Goal: Task Accomplishment & Management: Use online tool/utility

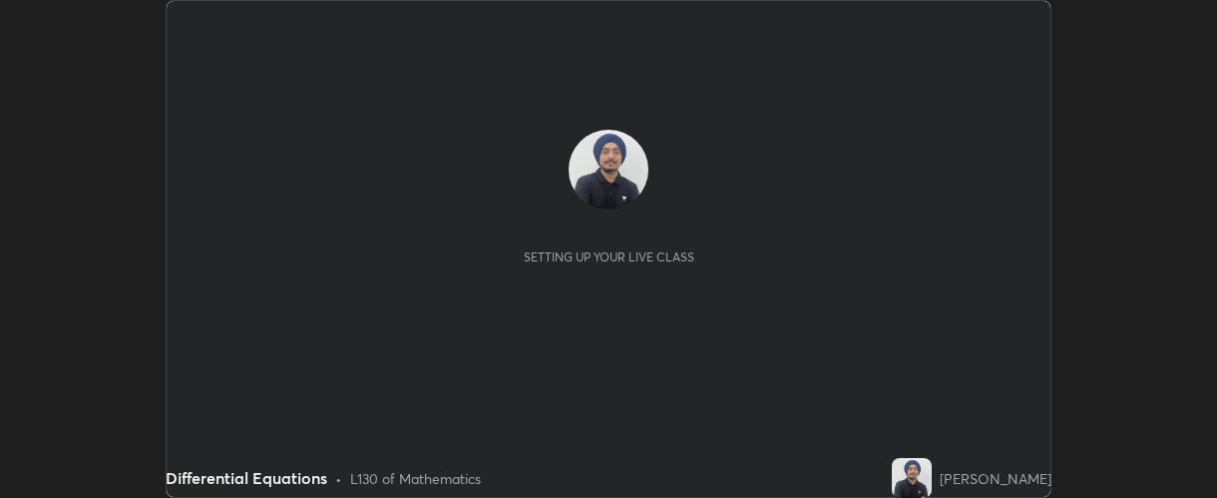
scroll to position [498, 1216]
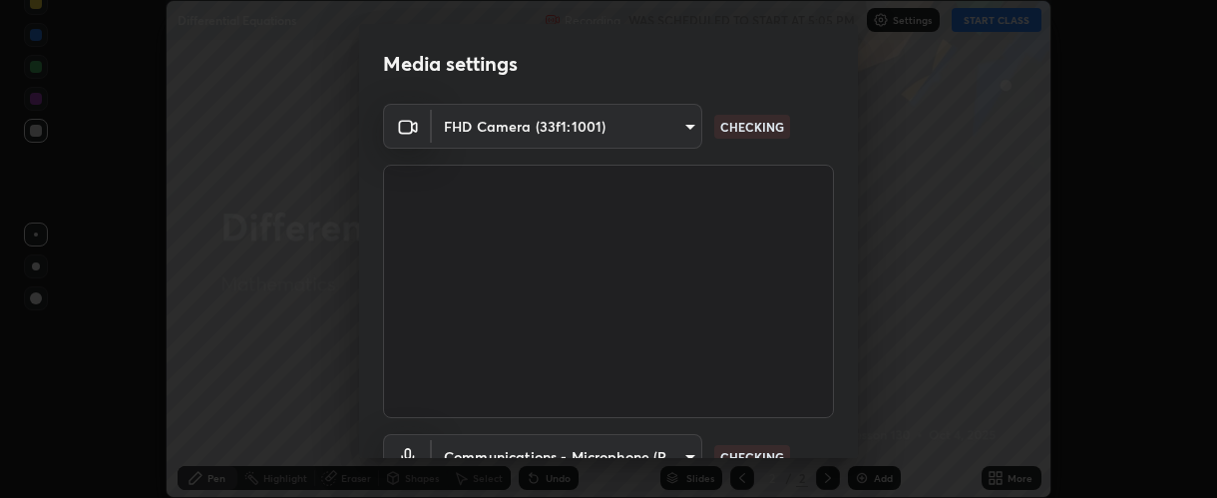
type input "37ff3dccddb3ae812b87417f3f546ef35516c4b54d471f30ebd420330c5d8ca5"
type input "communications"
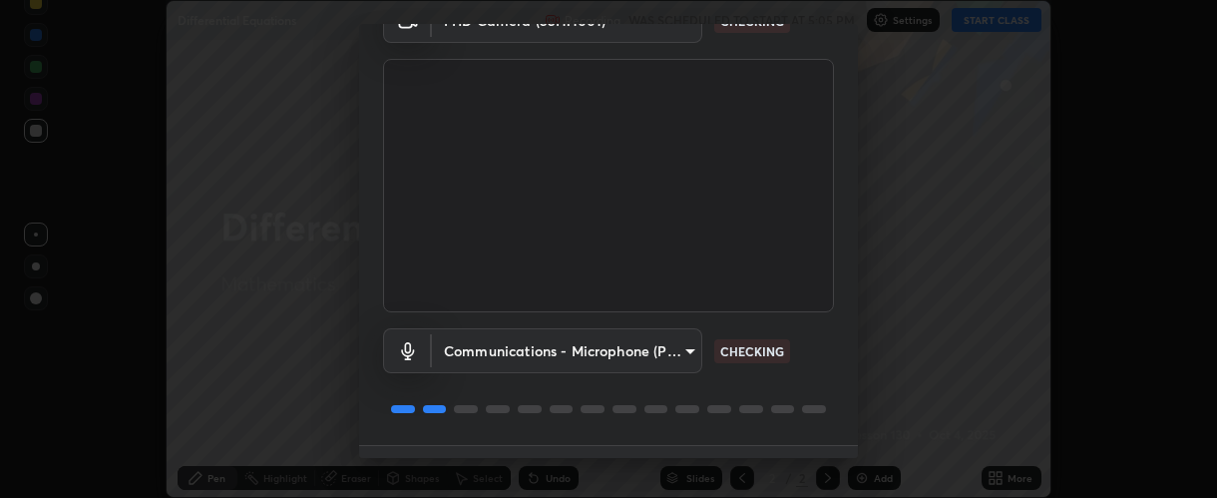
scroll to position [156, 0]
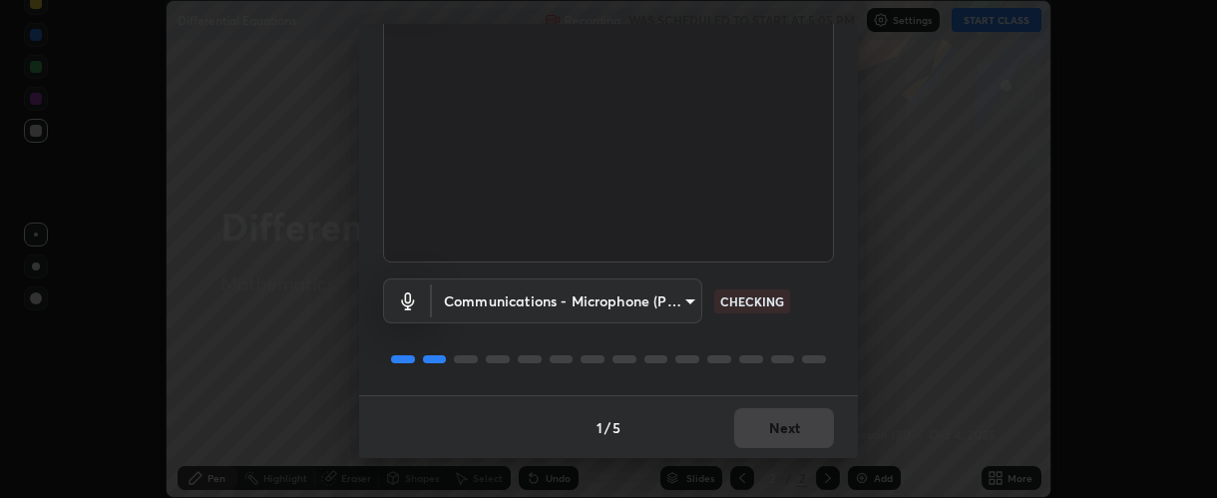
click at [601, 306] on body "Erase all Differential Equations Recording WAS SCHEDULED TO START AT 5:05 PM Se…" at bounding box center [608, 249] width 1217 height 498
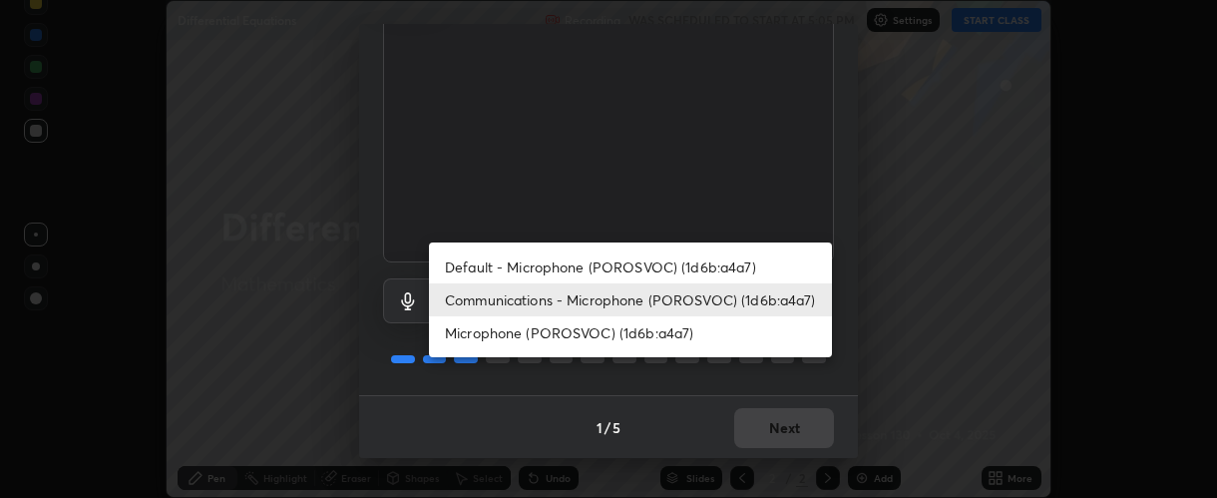
click at [768, 426] on div at bounding box center [608, 249] width 1217 height 498
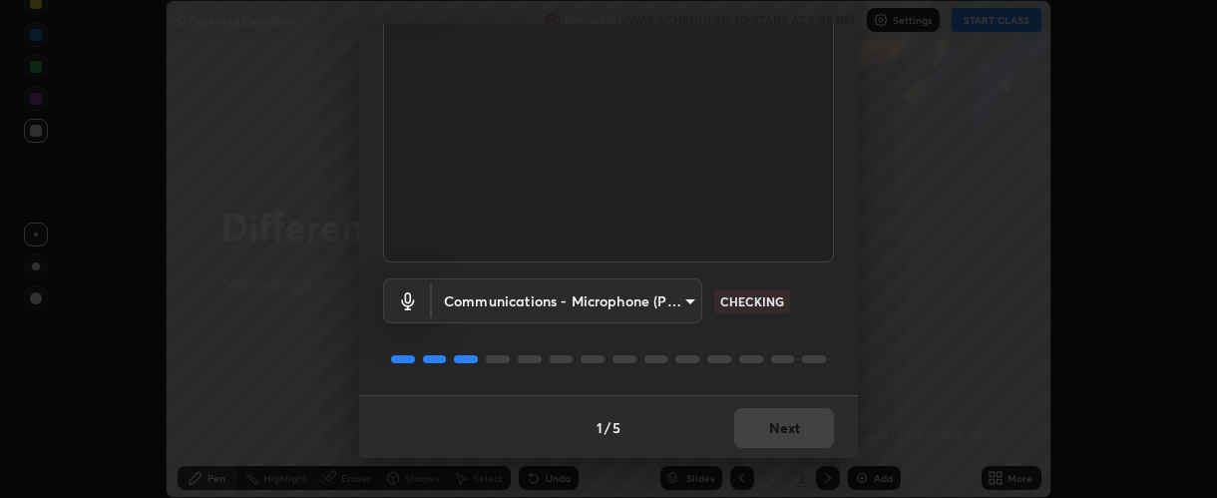
click at [769, 427] on div "Default - Microphone (POROSVOC) (1d6b:a4a7) Communications - Microphone (POROSV…" at bounding box center [608, 249] width 1217 height 498
click at [765, 425] on div "1 / 5 Next" at bounding box center [608, 427] width 499 height 64
click at [764, 423] on div "1 / 5 Next" at bounding box center [608, 427] width 499 height 64
click at [759, 423] on div "1 / 5 Next" at bounding box center [608, 427] width 499 height 64
click at [761, 424] on div "1 / 5 Next" at bounding box center [608, 427] width 499 height 64
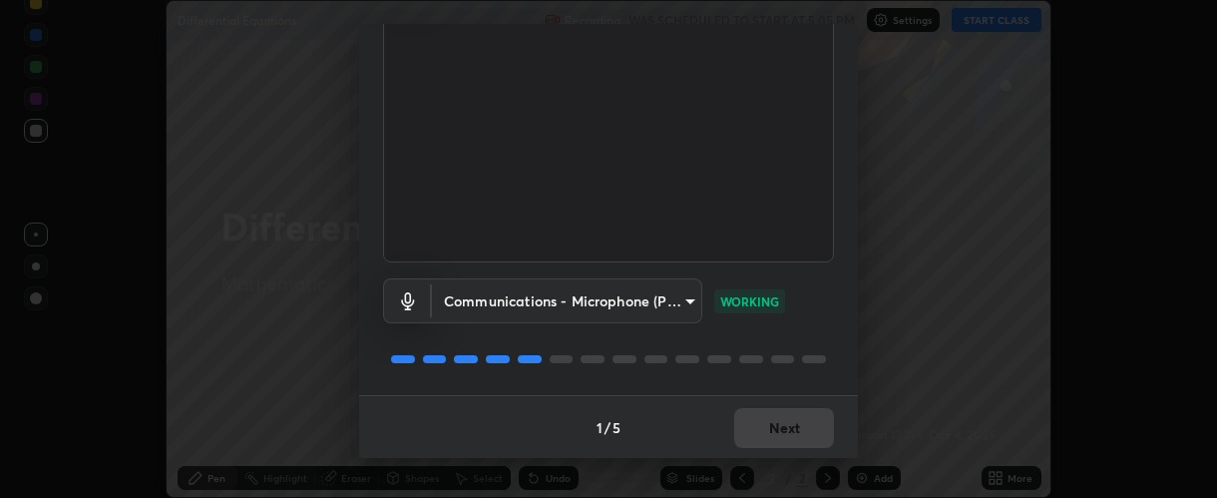
click at [764, 428] on div "1 / 5 Next" at bounding box center [608, 427] width 499 height 64
click at [765, 428] on div "1 / 5 Next" at bounding box center [608, 427] width 499 height 64
click at [778, 428] on button "Next" at bounding box center [784, 428] width 100 height 40
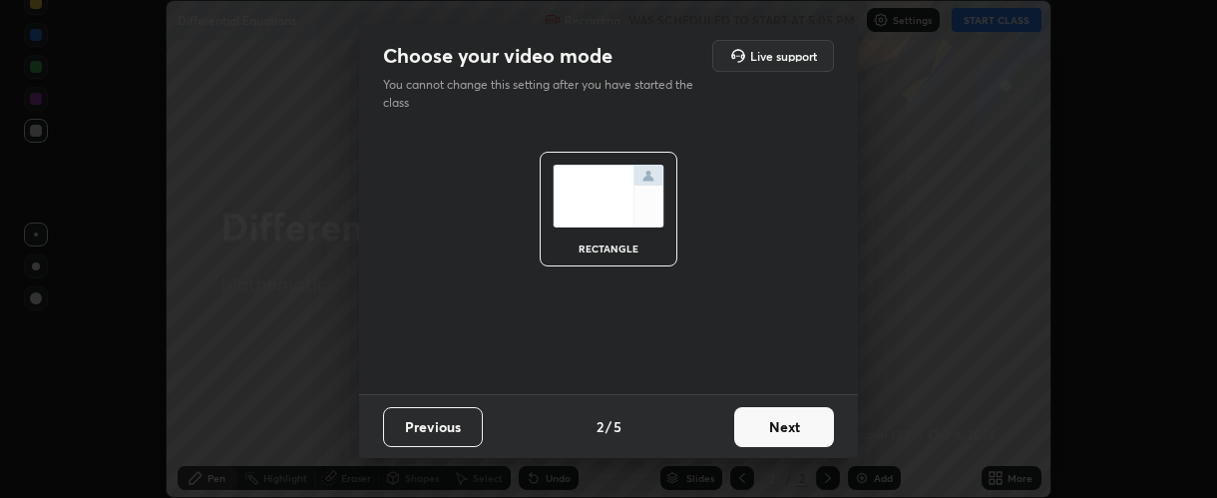
scroll to position [0, 0]
click at [774, 424] on button "Next" at bounding box center [784, 427] width 100 height 40
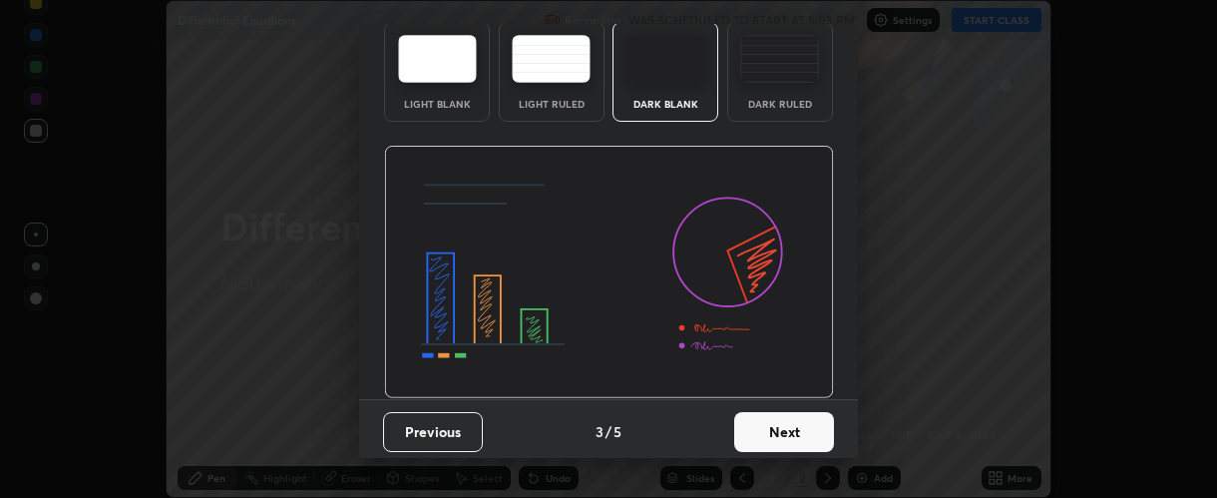
scroll to position [100, 0]
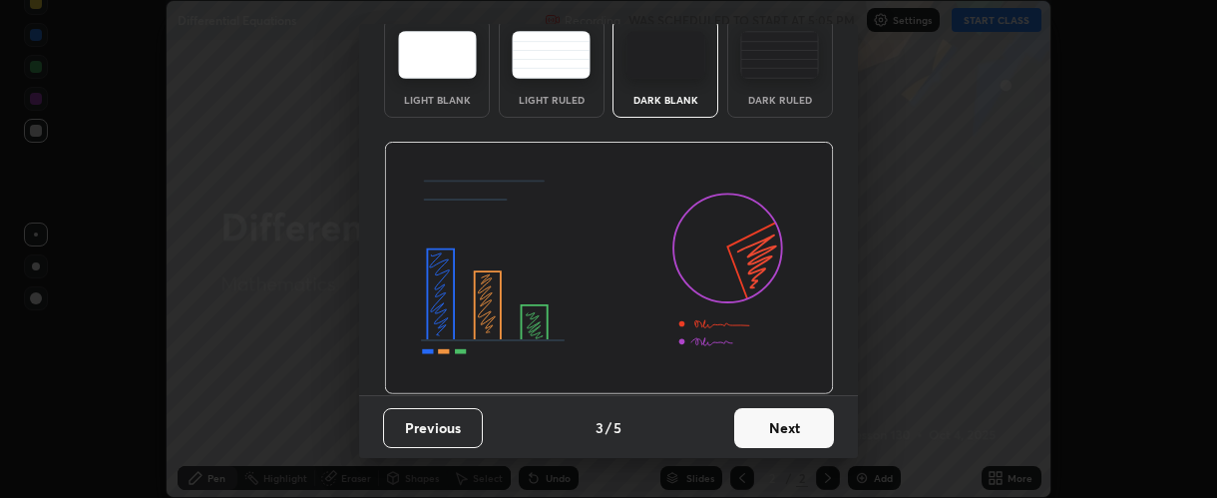
click at [771, 426] on button "Next" at bounding box center [784, 428] width 100 height 40
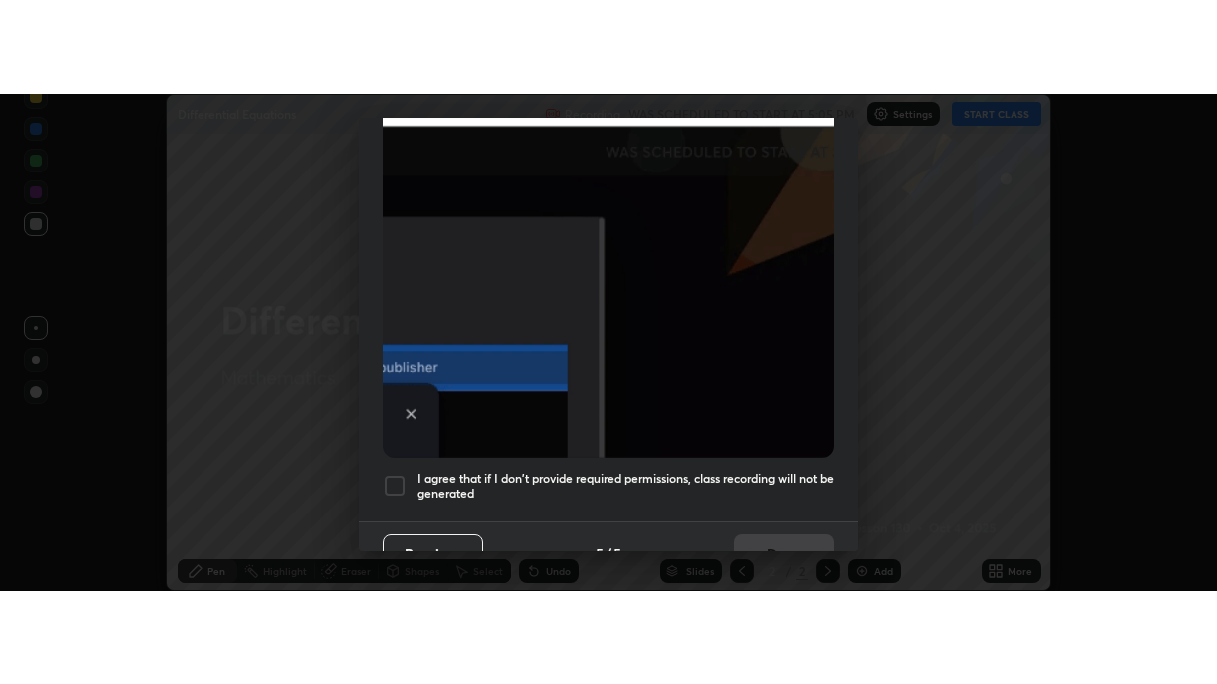
scroll to position [564, 0]
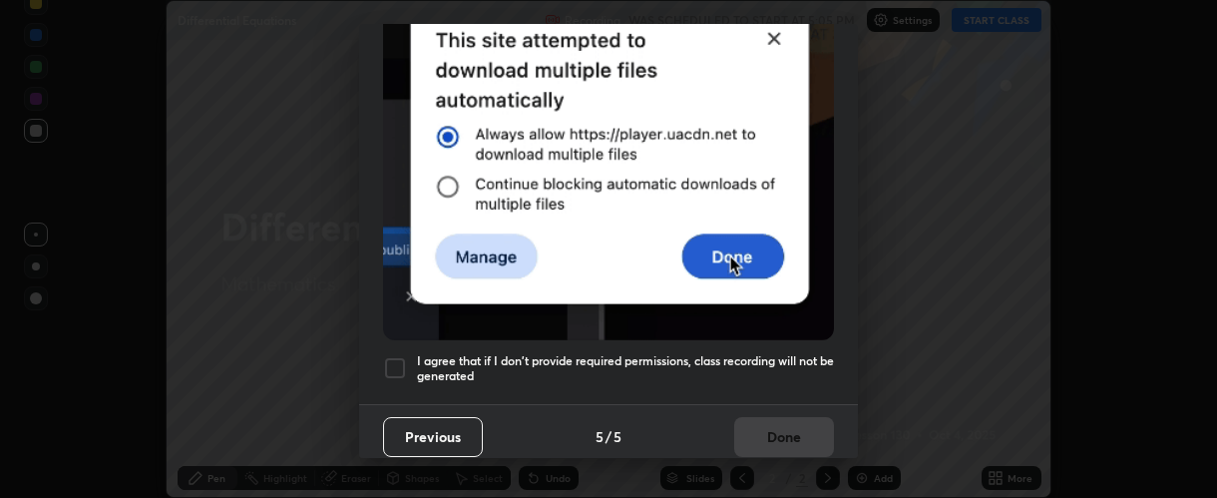
click at [560, 353] on h5 "I agree that if I don't provide required permissions, class recording will not …" at bounding box center [625, 368] width 417 height 31
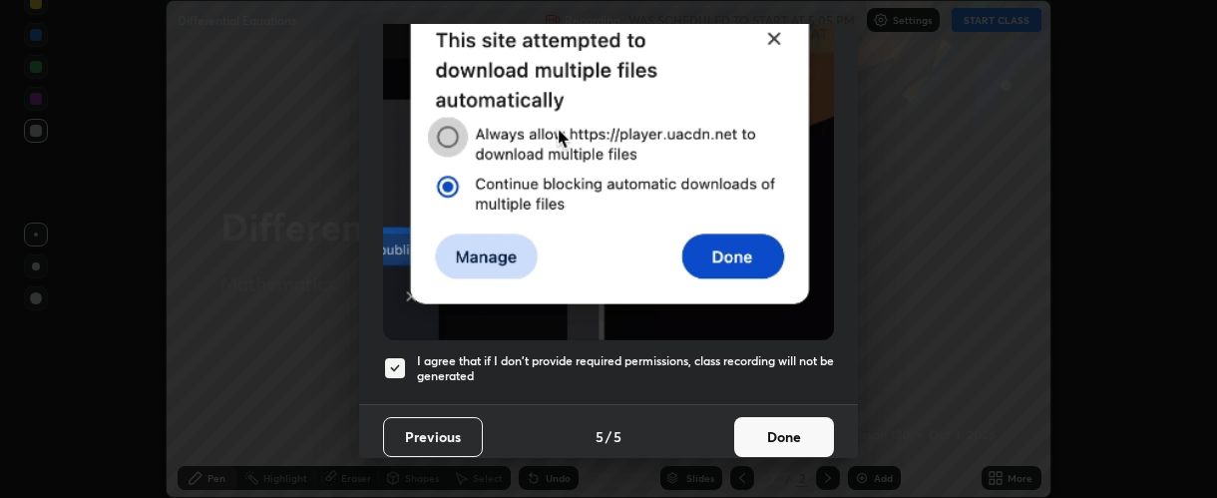
click at [755, 434] on button "Done" at bounding box center [784, 437] width 100 height 40
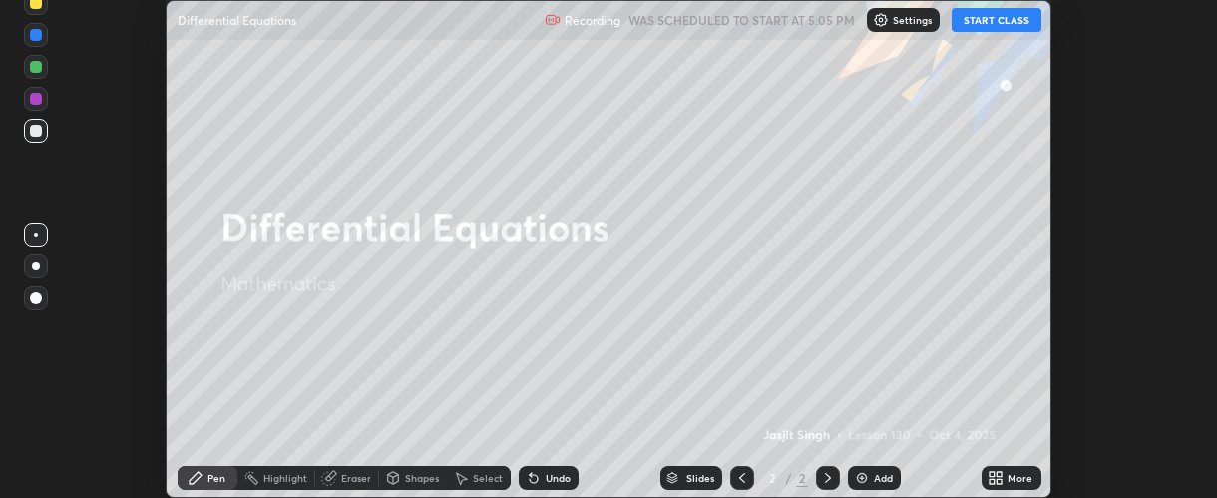
click at [971, 22] on button "START CLASS" at bounding box center [997, 20] width 90 height 24
click at [1000, 474] on icon at bounding box center [999, 474] width 5 height 5
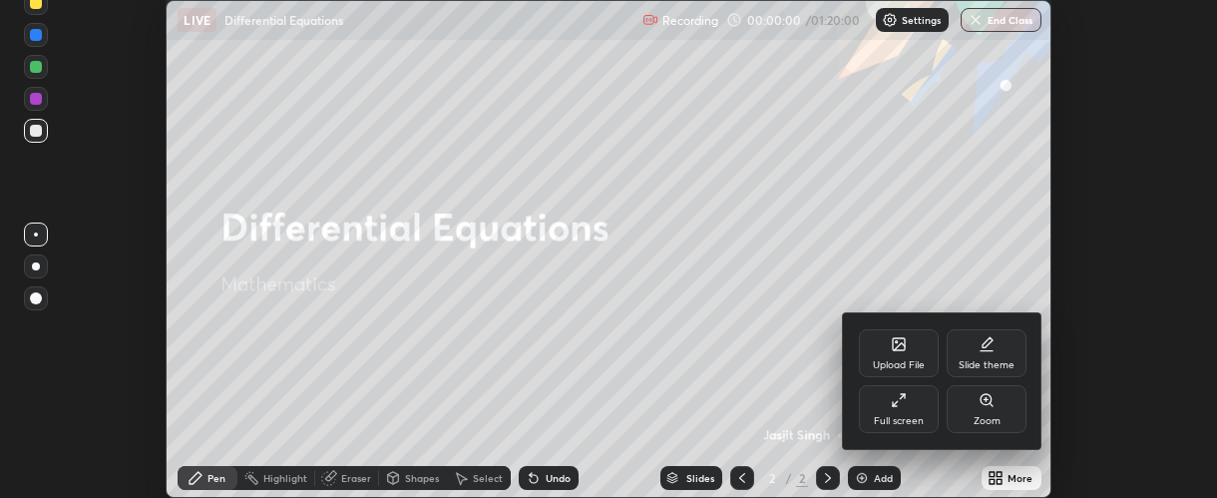
click at [907, 410] on div "Full screen" at bounding box center [899, 409] width 80 height 48
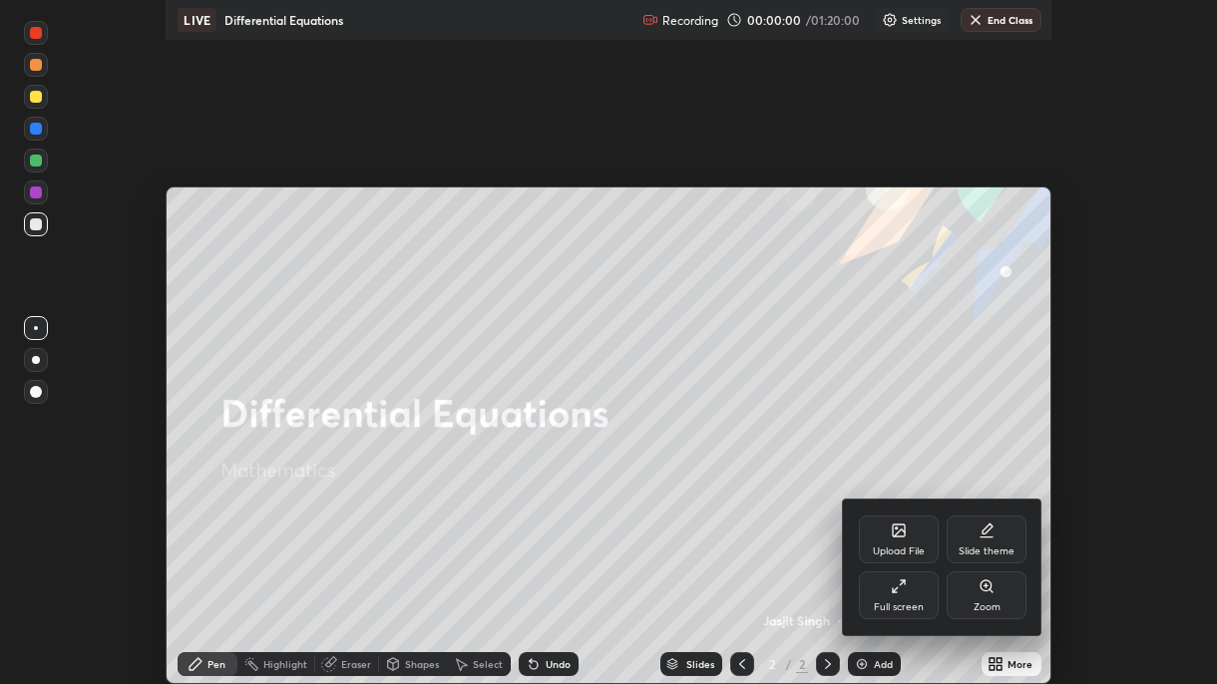
scroll to position [684, 1217]
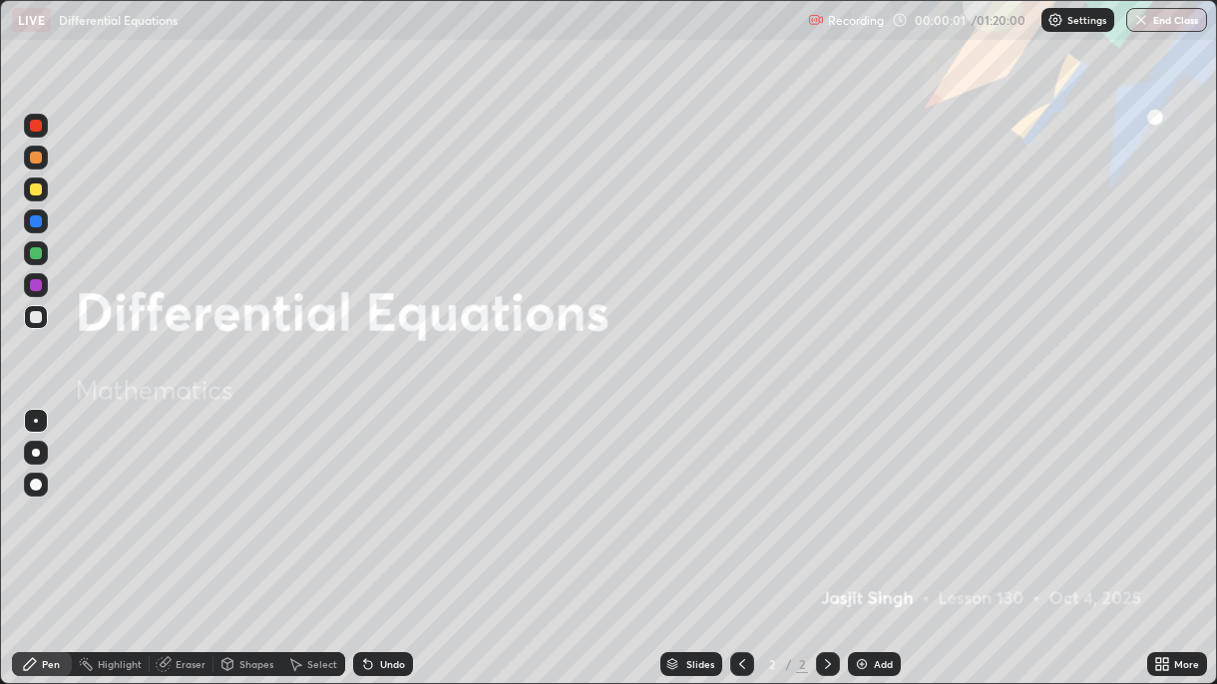
click at [865, 497] on div "Add" at bounding box center [874, 664] width 53 height 24
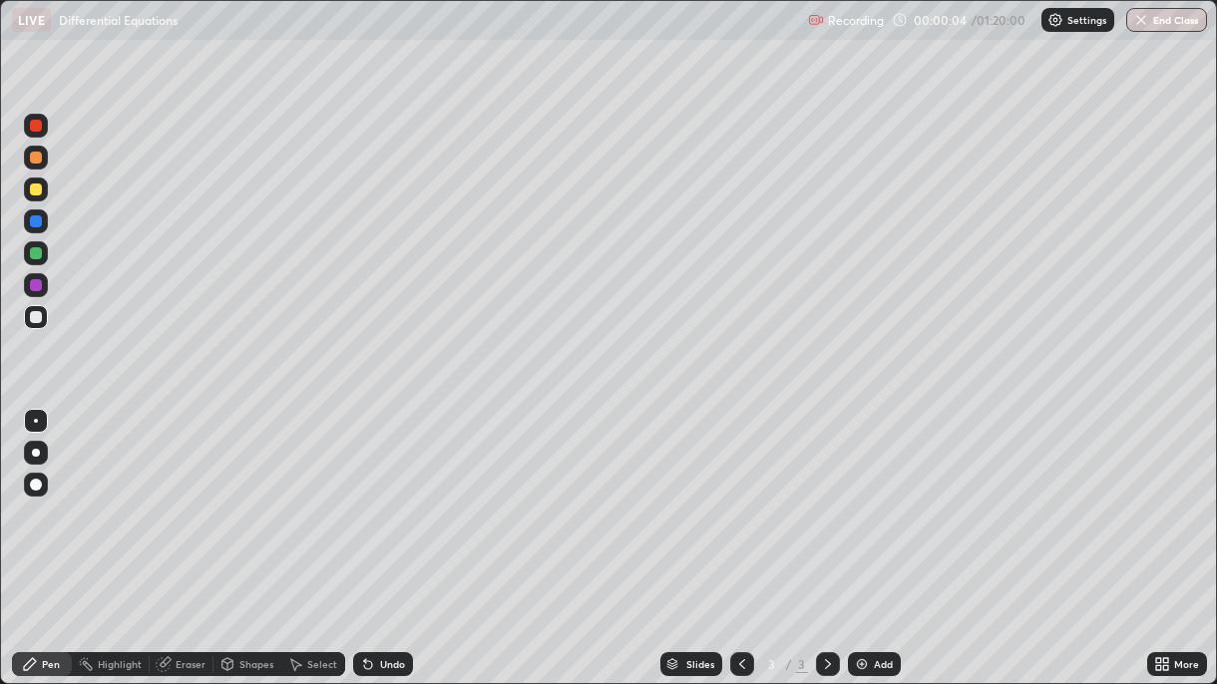
click at [36, 225] on div at bounding box center [36, 221] width 12 height 12
click at [378, 497] on div "Undo" at bounding box center [383, 664] width 60 height 24
click at [39, 452] on div at bounding box center [36, 453] width 8 height 8
click at [383, 497] on div "Undo" at bounding box center [383, 664] width 60 height 24
click at [385, 497] on div "Undo" at bounding box center [383, 664] width 60 height 24
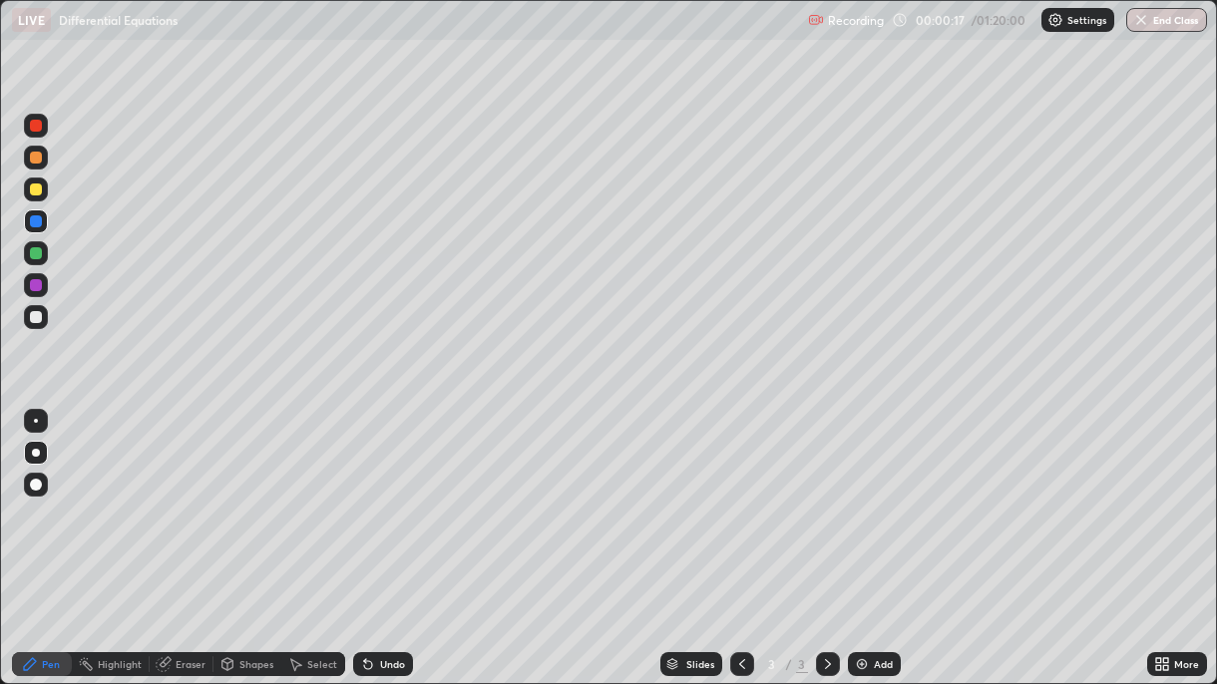
click at [382, 497] on div "Undo" at bounding box center [383, 664] width 60 height 24
click at [379, 497] on div "Undo" at bounding box center [383, 664] width 60 height 24
click at [387, 497] on div "Undo" at bounding box center [383, 664] width 60 height 24
click at [862, 497] on img at bounding box center [862, 664] width 16 height 16
click at [38, 162] on div at bounding box center [36, 158] width 12 height 12
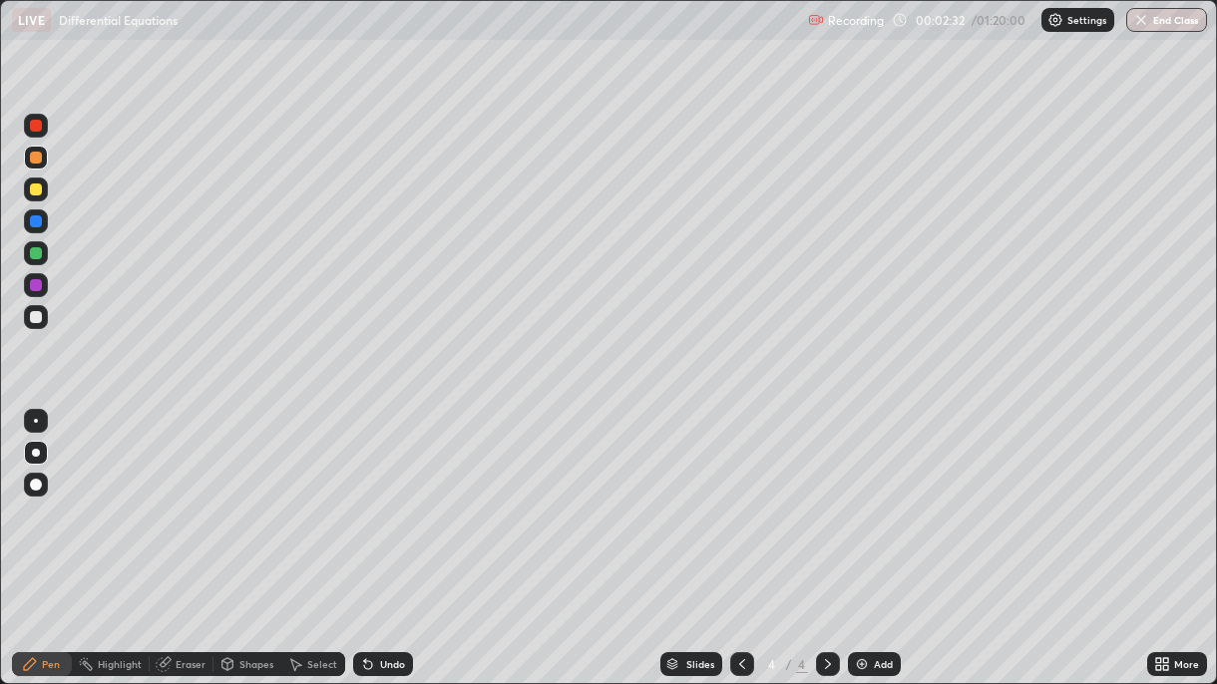
click at [381, 497] on div "Undo" at bounding box center [383, 664] width 60 height 24
click at [380, 497] on div "Undo" at bounding box center [392, 664] width 25 height 10
click at [380, 497] on div "Undo" at bounding box center [383, 664] width 60 height 24
click at [39, 253] on div at bounding box center [36, 253] width 12 height 12
click at [374, 497] on div "Undo" at bounding box center [383, 664] width 60 height 24
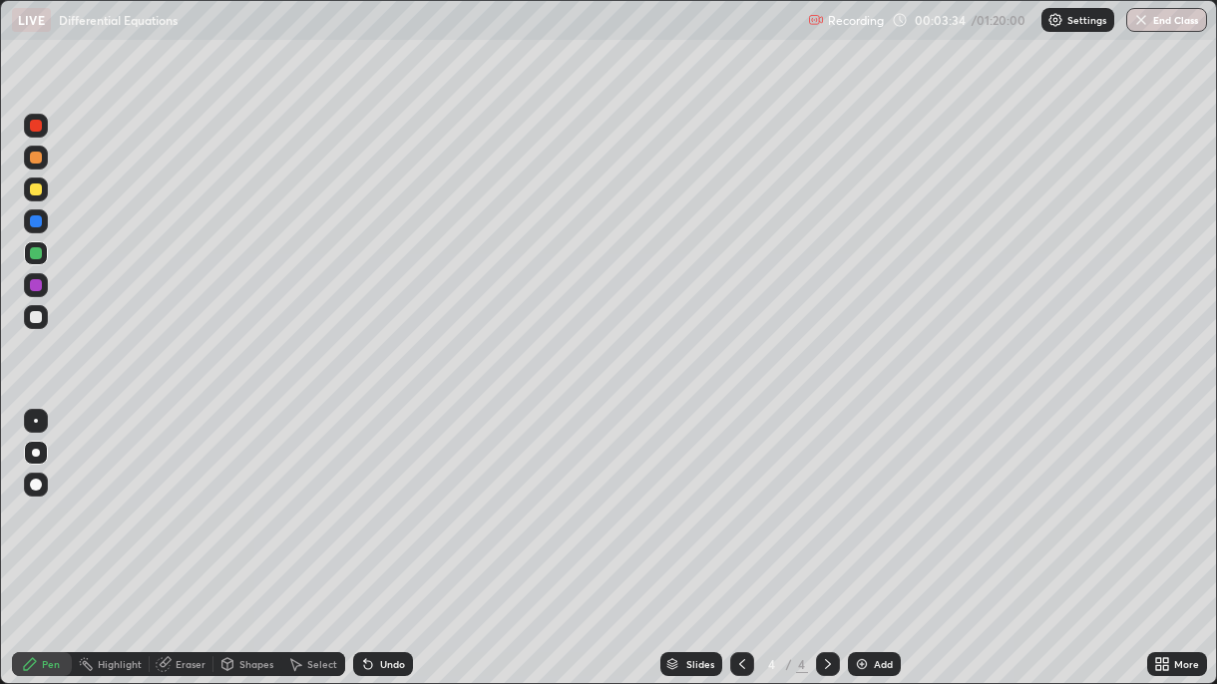
click at [400, 497] on div "Undo" at bounding box center [383, 664] width 60 height 24
click at [380, 497] on div "Undo" at bounding box center [392, 664] width 25 height 10
click at [36, 289] on div at bounding box center [36, 285] width 12 height 12
click at [35, 191] on div at bounding box center [36, 190] width 12 height 12
click at [32, 290] on div at bounding box center [36, 285] width 12 height 12
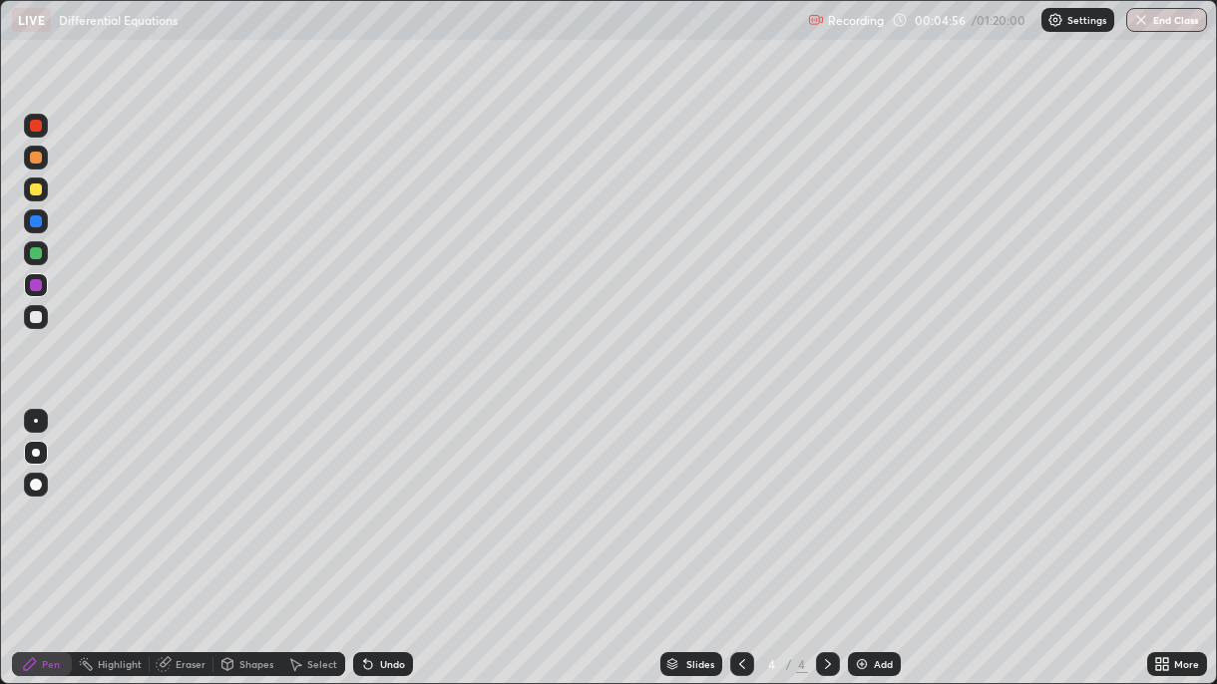
click at [34, 256] on div at bounding box center [36, 253] width 12 height 12
click at [403, 497] on div "Undo" at bounding box center [383, 664] width 60 height 24
click at [38, 164] on div at bounding box center [36, 158] width 12 height 12
click at [381, 497] on div "Undo" at bounding box center [383, 664] width 60 height 24
click at [39, 192] on div at bounding box center [36, 190] width 12 height 12
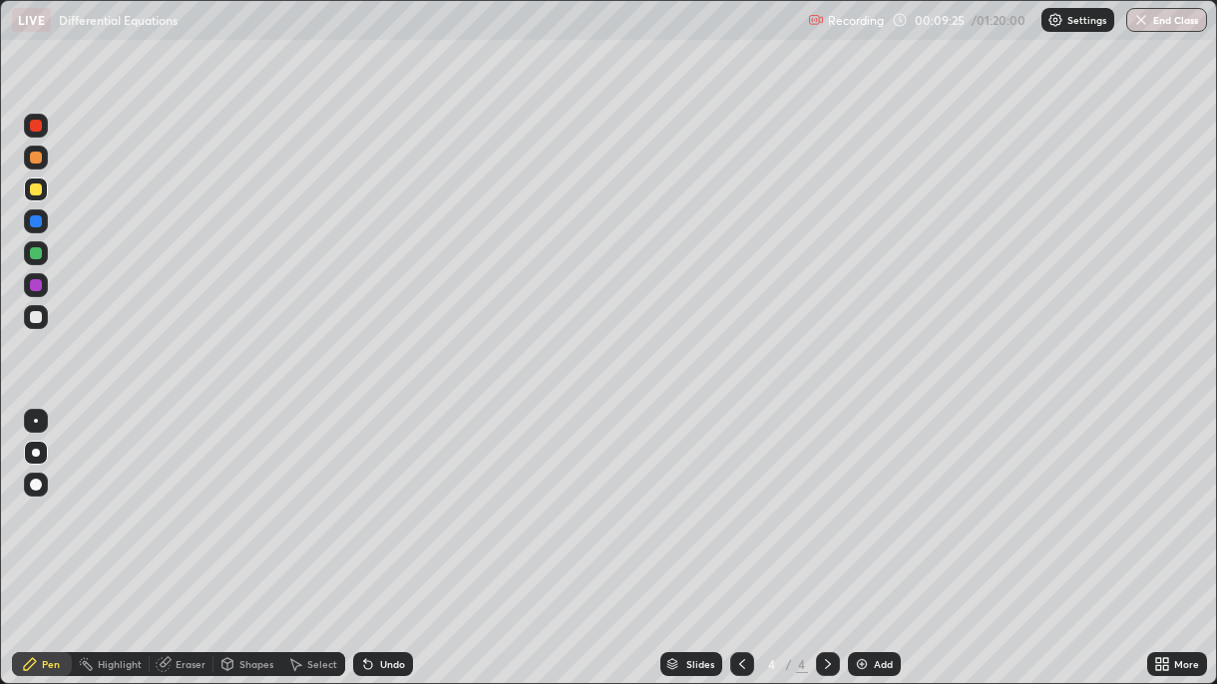
click at [869, 497] on div "Add" at bounding box center [874, 664] width 53 height 24
click at [37, 257] on div at bounding box center [36, 253] width 12 height 12
click at [392, 497] on div "Undo" at bounding box center [392, 664] width 25 height 10
click at [393, 497] on div "Undo" at bounding box center [392, 664] width 25 height 10
click at [388, 497] on div "Undo" at bounding box center [392, 664] width 25 height 10
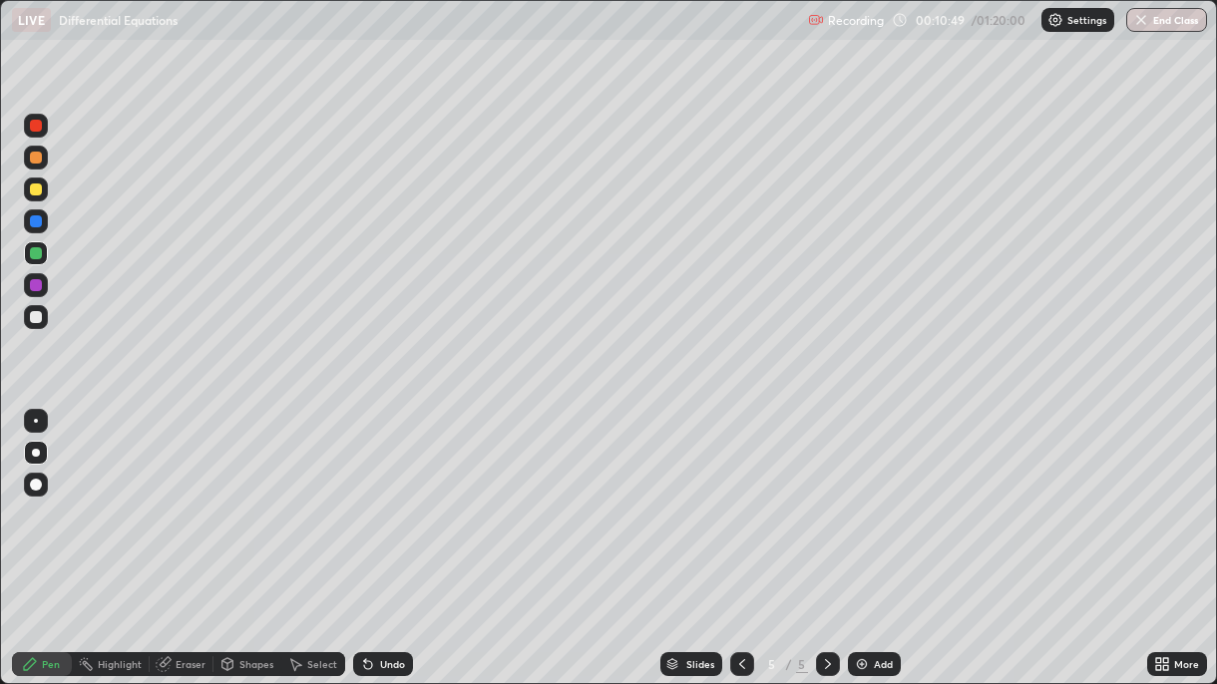
click at [383, 497] on div "Undo" at bounding box center [392, 664] width 25 height 10
click at [380, 497] on div "Undo" at bounding box center [392, 664] width 25 height 10
click at [374, 497] on div "Undo" at bounding box center [383, 664] width 60 height 24
click at [375, 497] on div "Undo" at bounding box center [383, 664] width 60 height 24
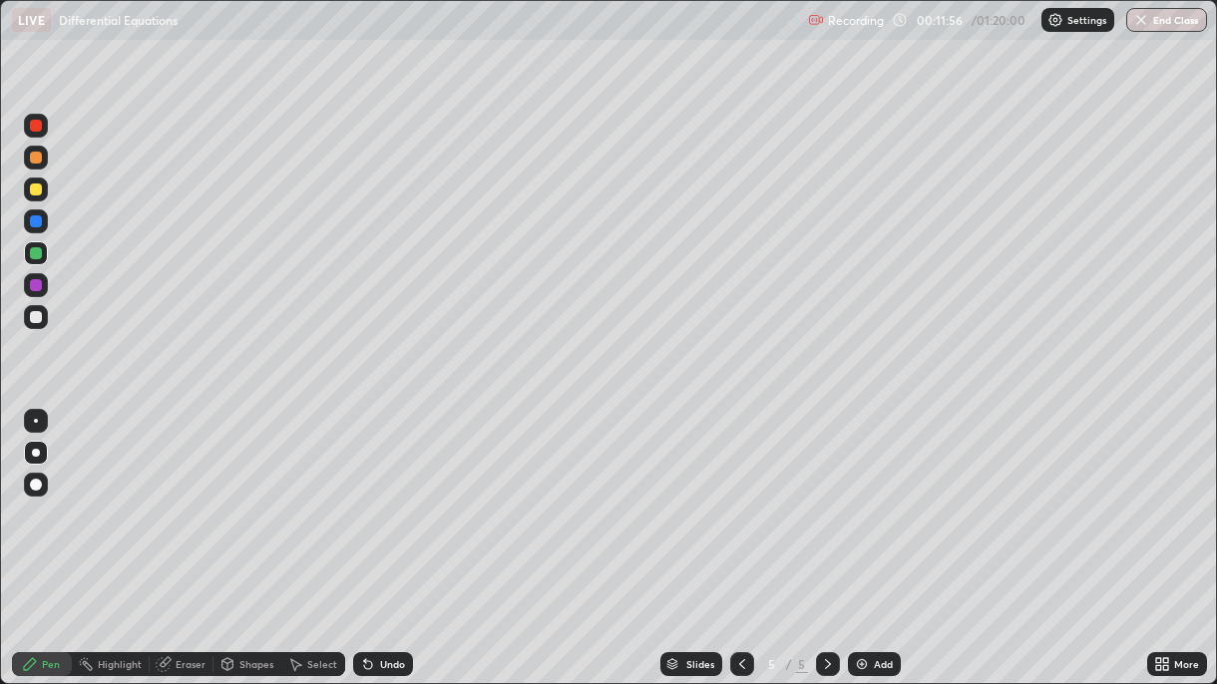
click at [393, 497] on div "Undo" at bounding box center [392, 664] width 25 height 10
click at [380, 497] on div "Undo" at bounding box center [383, 664] width 60 height 24
click at [36, 318] on div at bounding box center [36, 317] width 12 height 12
click at [395, 497] on div "Undo" at bounding box center [392, 664] width 25 height 10
click at [401, 497] on div "Undo" at bounding box center [392, 664] width 25 height 10
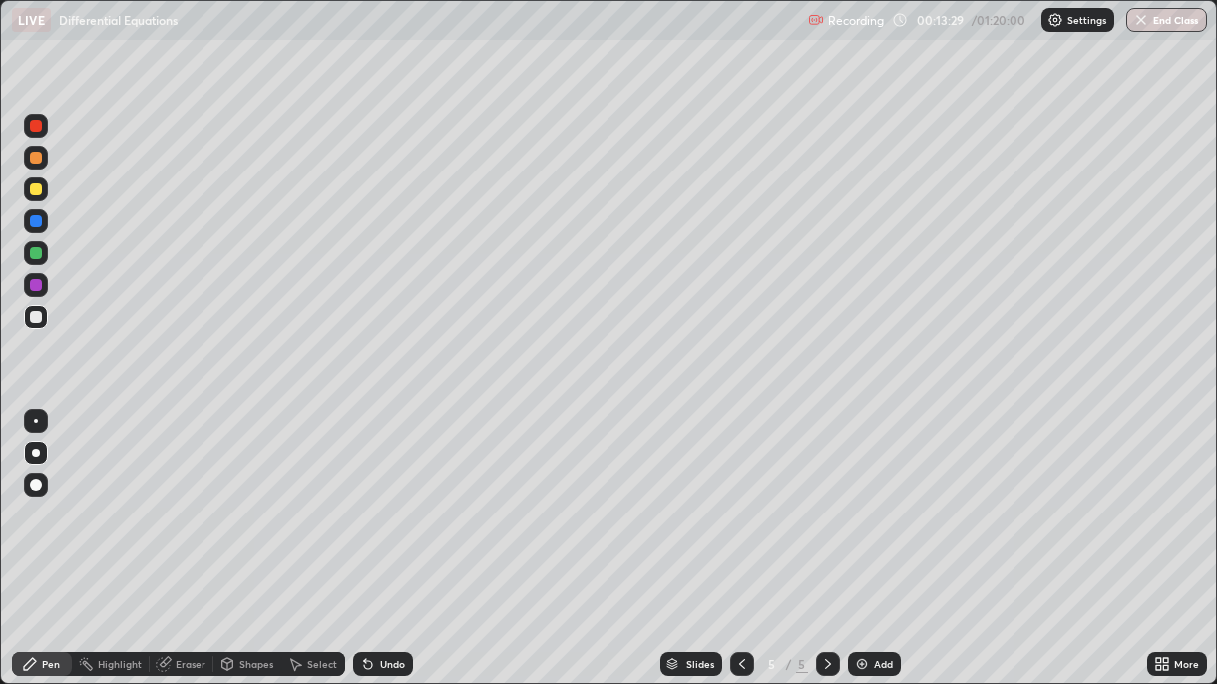
click at [409, 497] on div "Undo" at bounding box center [383, 664] width 60 height 24
click at [405, 497] on div "Undo" at bounding box center [383, 664] width 60 height 24
click at [407, 497] on div "Undo" at bounding box center [383, 664] width 60 height 24
click at [408, 497] on div "Undo" at bounding box center [383, 664] width 60 height 24
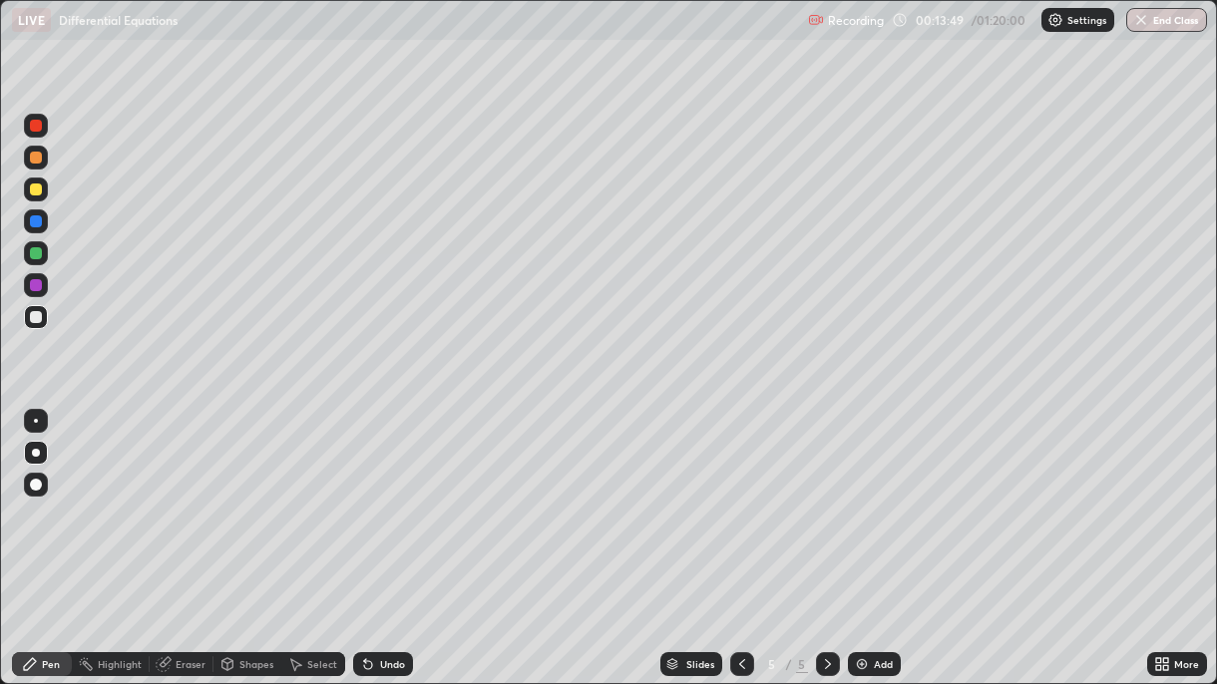
click at [405, 497] on div "Undo" at bounding box center [383, 664] width 60 height 24
click at [409, 497] on div "Undo" at bounding box center [383, 664] width 60 height 24
click at [862, 497] on img at bounding box center [862, 664] width 16 height 16
click at [40, 194] on div at bounding box center [36, 190] width 12 height 12
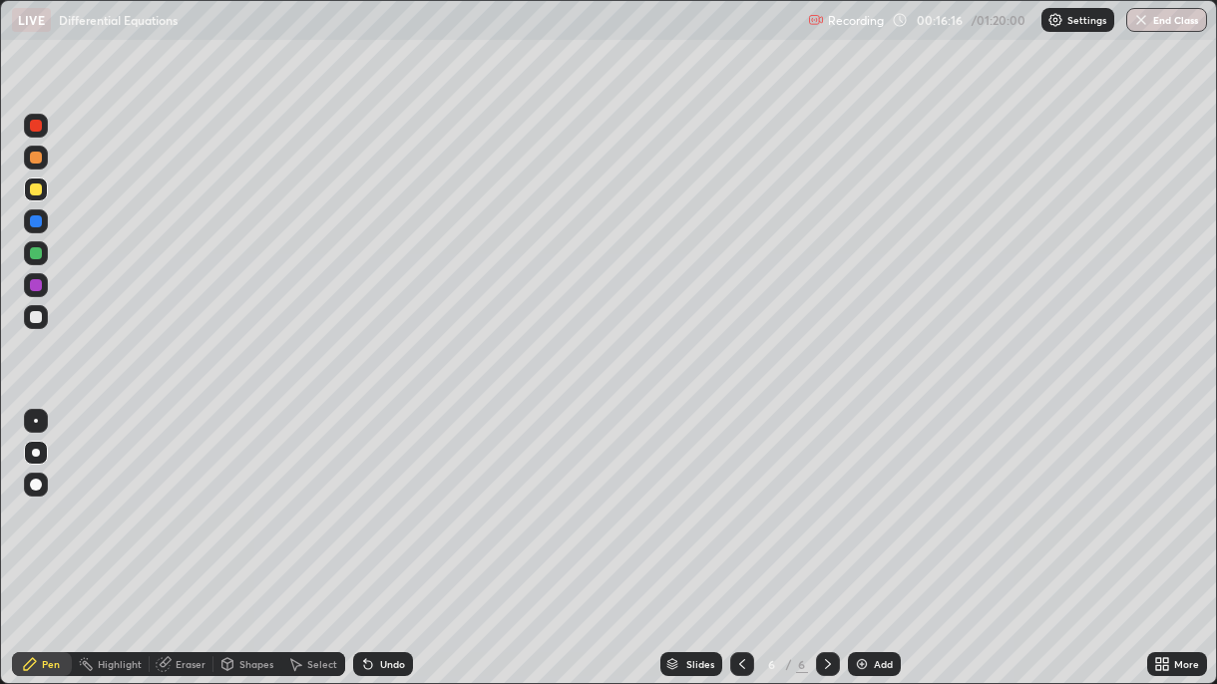
click at [35, 159] on div at bounding box center [36, 158] width 12 height 12
click at [32, 253] on div at bounding box center [36, 253] width 12 height 12
click at [35, 191] on div at bounding box center [36, 190] width 12 height 12
click at [40, 321] on div at bounding box center [36, 317] width 12 height 12
click at [372, 497] on div "Undo" at bounding box center [383, 664] width 60 height 24
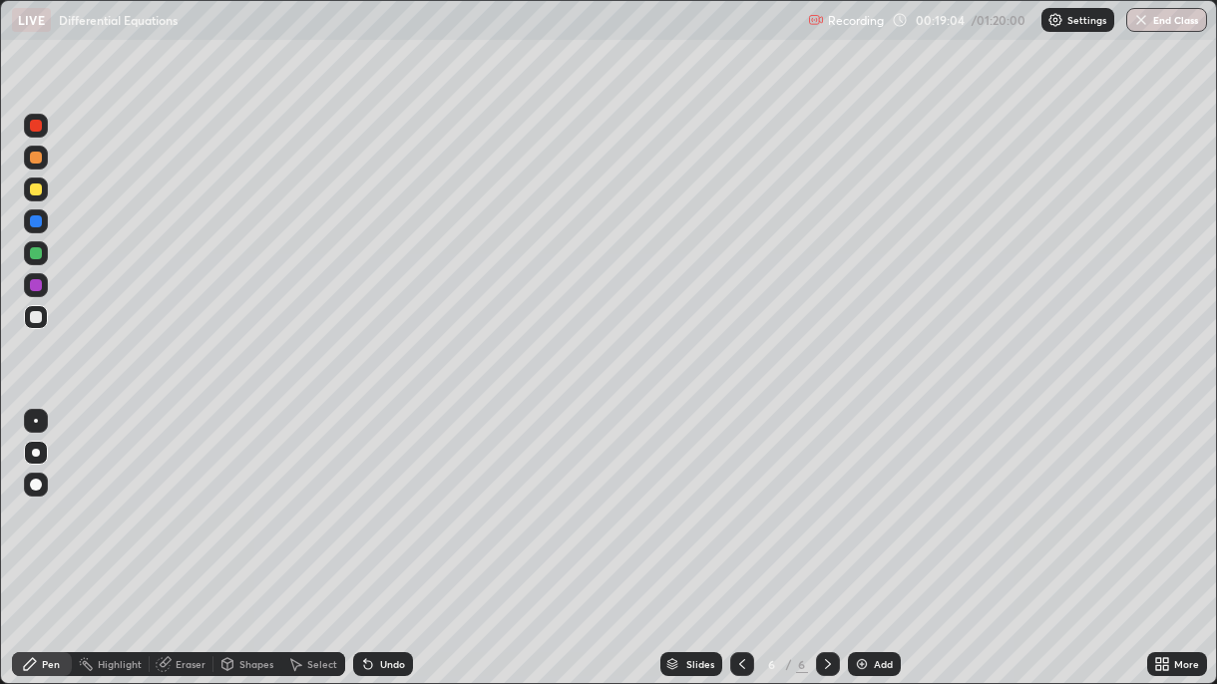
click at [374, 497] on div "Undo" at bounding box center [383, 664] width 60 height 24
click at [390, 497] on div "Undo" at bounding box center [383, 664] width 60 height 24
click at [392, 497] on div "Undo" at bounding box center [392, 664] width 25 height 10
click at [40, 258] on div at bounding box center [36, 253] width 24 height 24
click at [36, 286] on div at bounding box center [36, 285] width 12 height 12
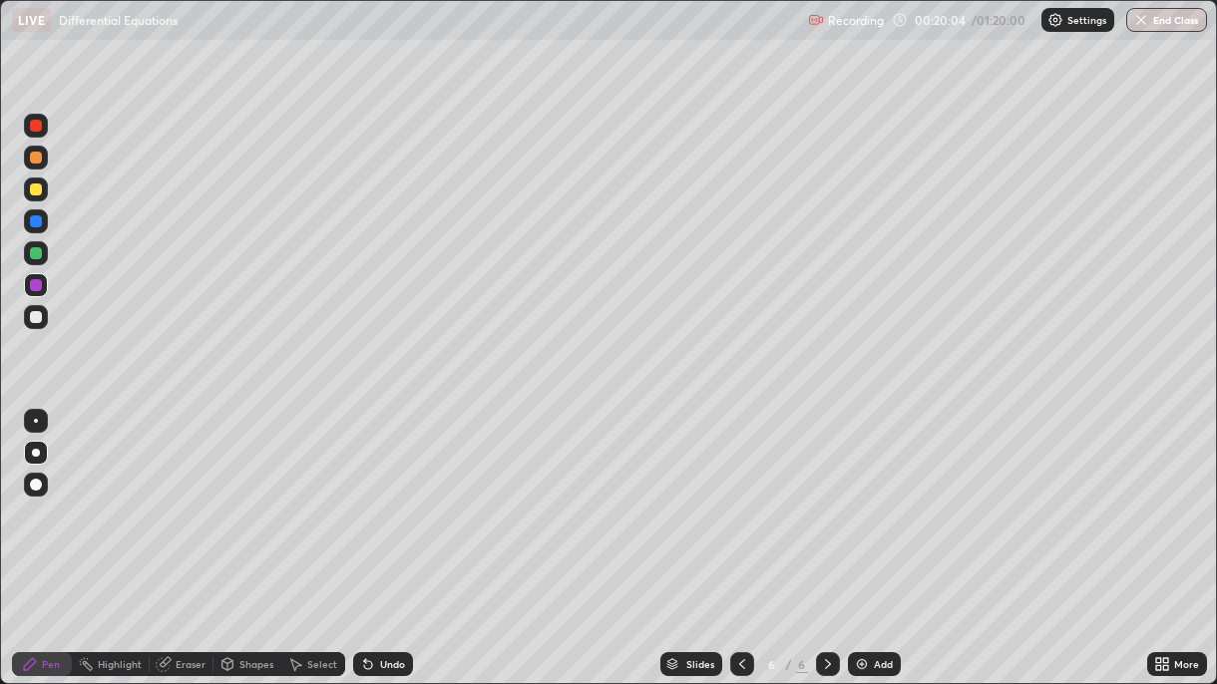
click at [405, 497] on div "Undo" at bounding box center [383, 664] width 60 height 24
click at [406, 497] on div "Undo" at bounding box center [383, 664] width 60 height 24
click at [400, 497] on div "Undo" at bounding box center [392, 664] width 25 height 10
click at [402, 497] on div "Undo" at bounding box center [383, 664] width 60 height 24
click at [401, 497] on div "Undo" at bounding box center [392, 664] width 25 height 10
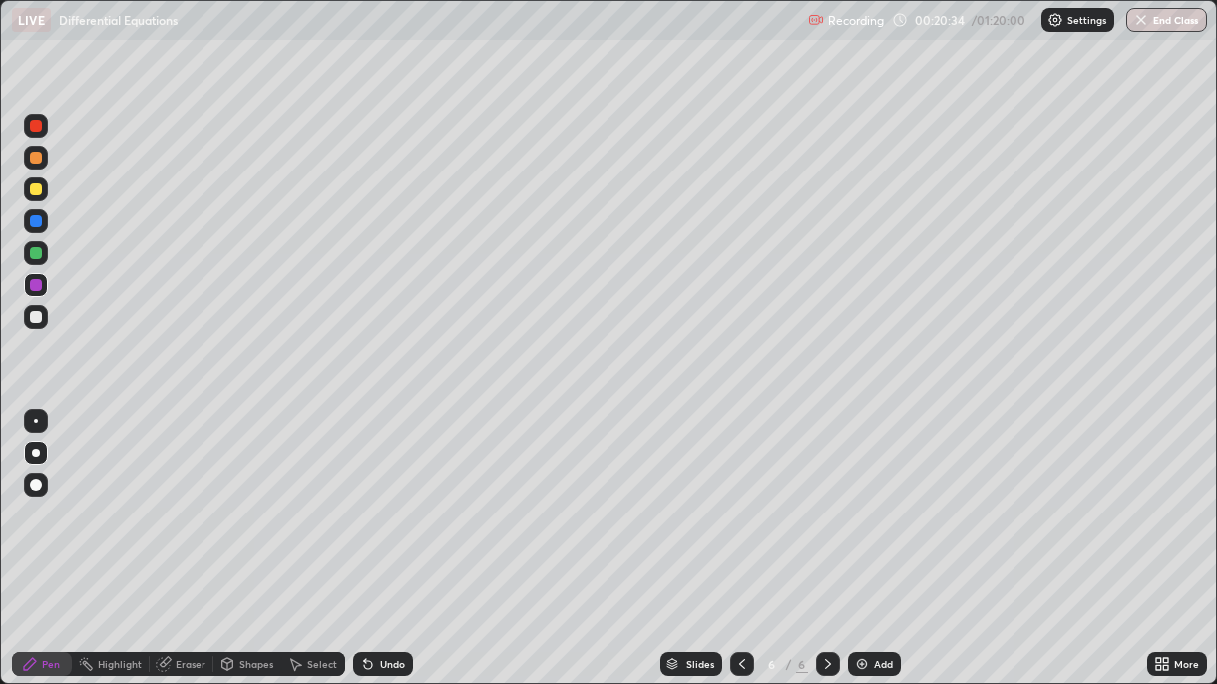
click at [35, 320] on div at bounding box center [36, 317] width 12 height 12
click at [394, 497] on div "Undo" at bounding box center [392, 664] width 25 height 10
click at [407, 497] on div "Undo" at bounding box center [383, 664] width 60 height 24
click at [404, 497] on div "Undo" at bounding box center [383, 664] width 60 height 24
click at [408, 497] on div "Undo" at bounding box center [383, 664] width 60 height 24
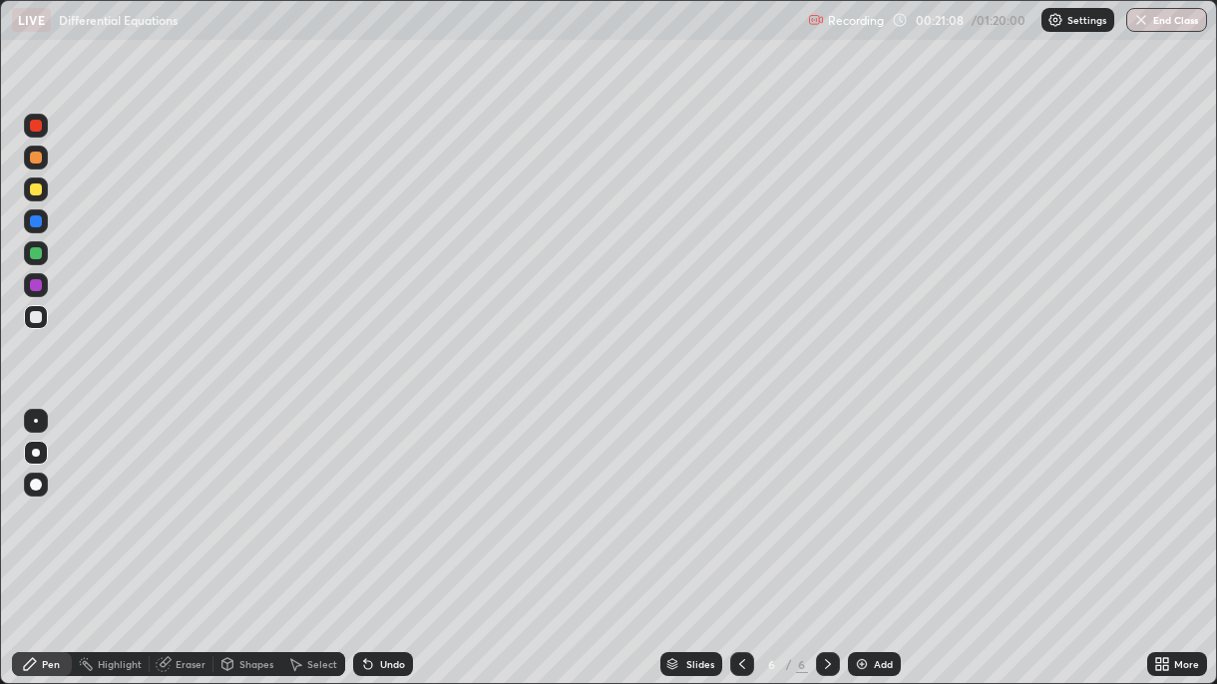
click at [408, 497] on div "Undo" at bounding box center [383, 664] width 60 height 24
click at [409, 497] on div "Undo" at bounding box center [383, 664] width 60 height 24
click at [864, 497] on img at bounding box center [862, 664] width 16 height 16
click at [35, 193] on div at bounding box center [36, 190] width 12 height 12
click at [37, 315] on div at bounding box center [36, 317] width 12 height 12
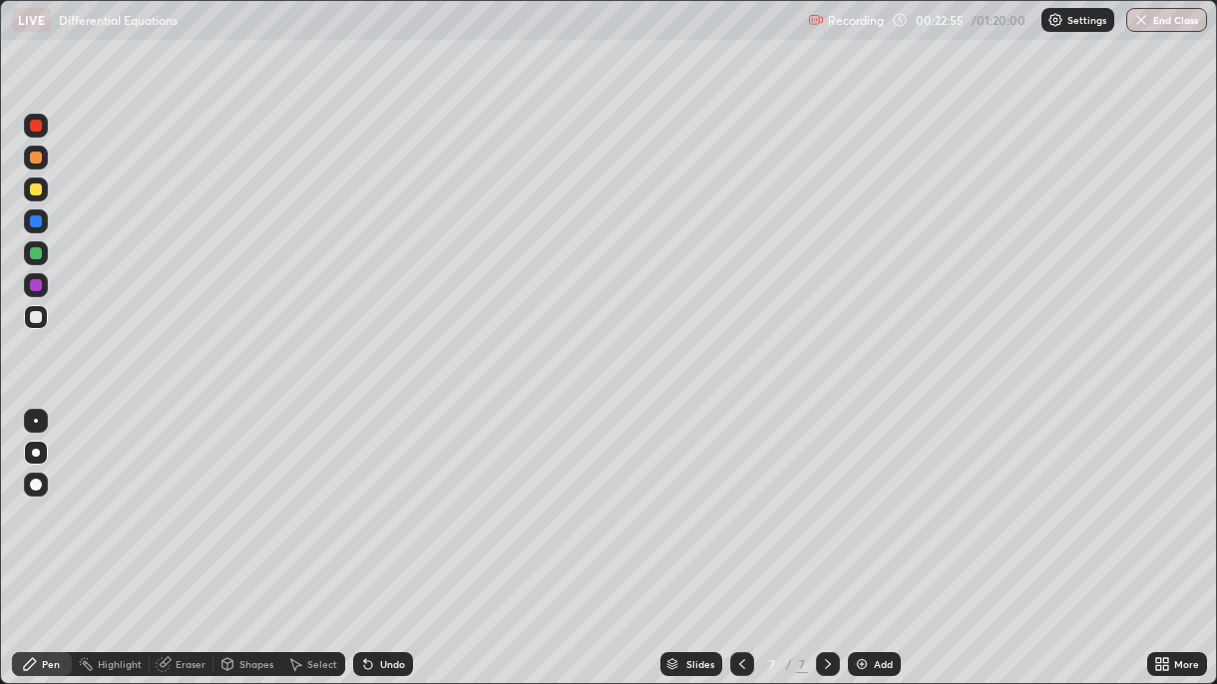
click at [37, 286] on div at bounding box center [36, 285] width 12 height 12
click at [39, 231] on div at bounding box center [36, 221] width 24 height 24
click at [39, 256] on div at bounding box center [36, 253] width 12 height 12
click at [393, 497] on div "Undo" at bounding box center [392, 664] width 25 height 10
click at [383, 497] on div "Undo" at bounding box center [392, 664] width 25 height 10
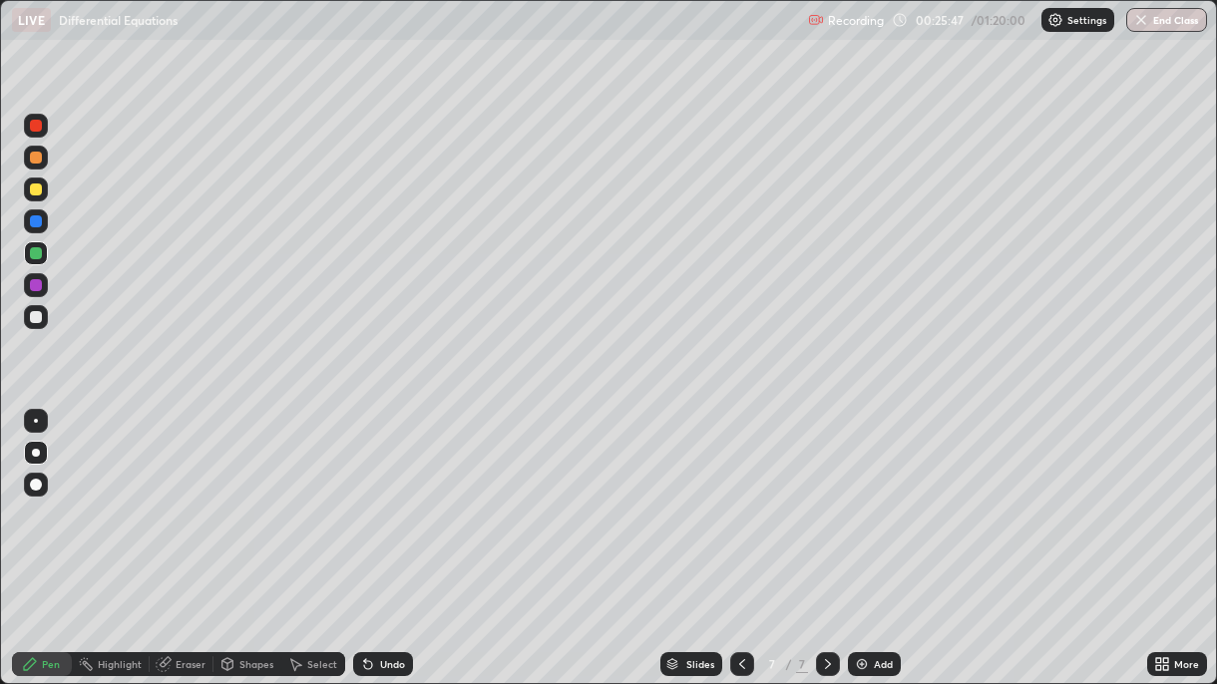
click at [391, 497] on div "Undo" at bounding box center [392, 664] width 25 height 10
click at [396, 497] on div "Undo" at bounding box center [392, 664] width 25 height 10
click at [398, 497] on div "Undo" at bounding box center [392, 664] width 25 height 10
click at [402, 497] on div "Undo" at bounding box center [383, 664] width 60 height 24
click at [825, 497] on icon at bounding box center [828, 664] width 16 height 16
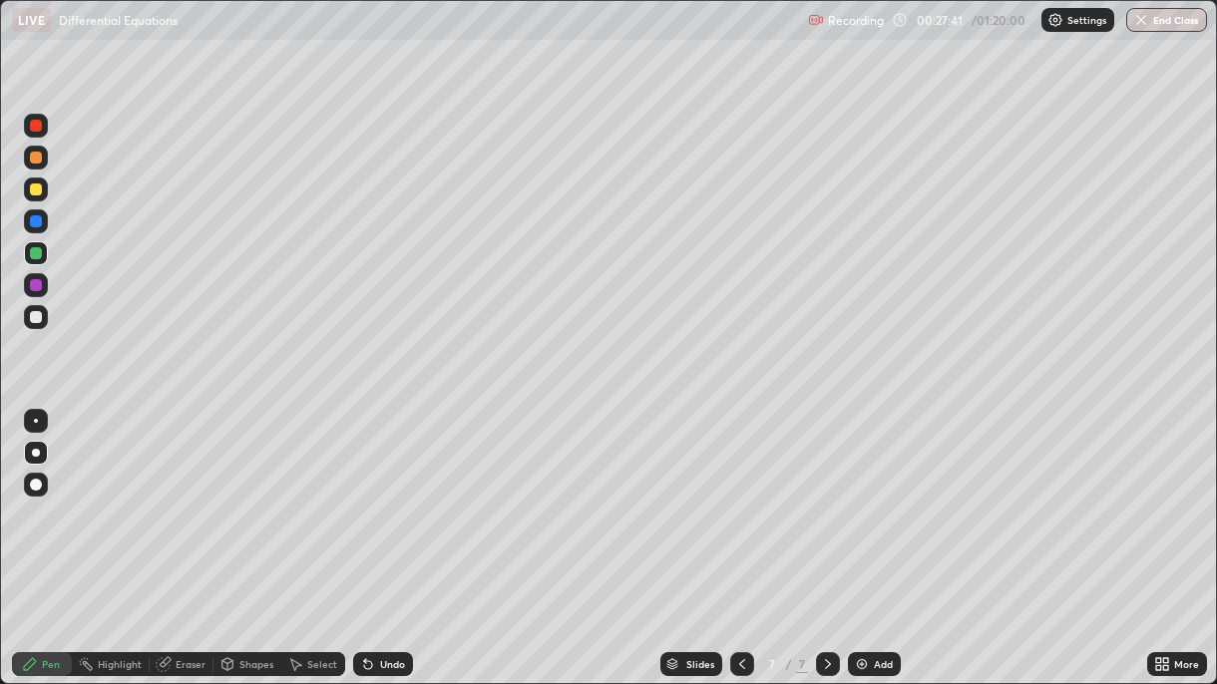
click at [862, 497] on img at bounding box center [862, 664] width 16 height 16
click at [737, 497] on icon at bounding box center [742, 664] width 16 height 16
click at [395, 497] on div "Undo" at bounding box center [383, 664] width 60 height 24
click at [825, 497] on icon at bounding box center [828, 664] width 16 height 16
click at [373, 497] on div "Undo" at bounding box center [383, 664] width 60 height 24
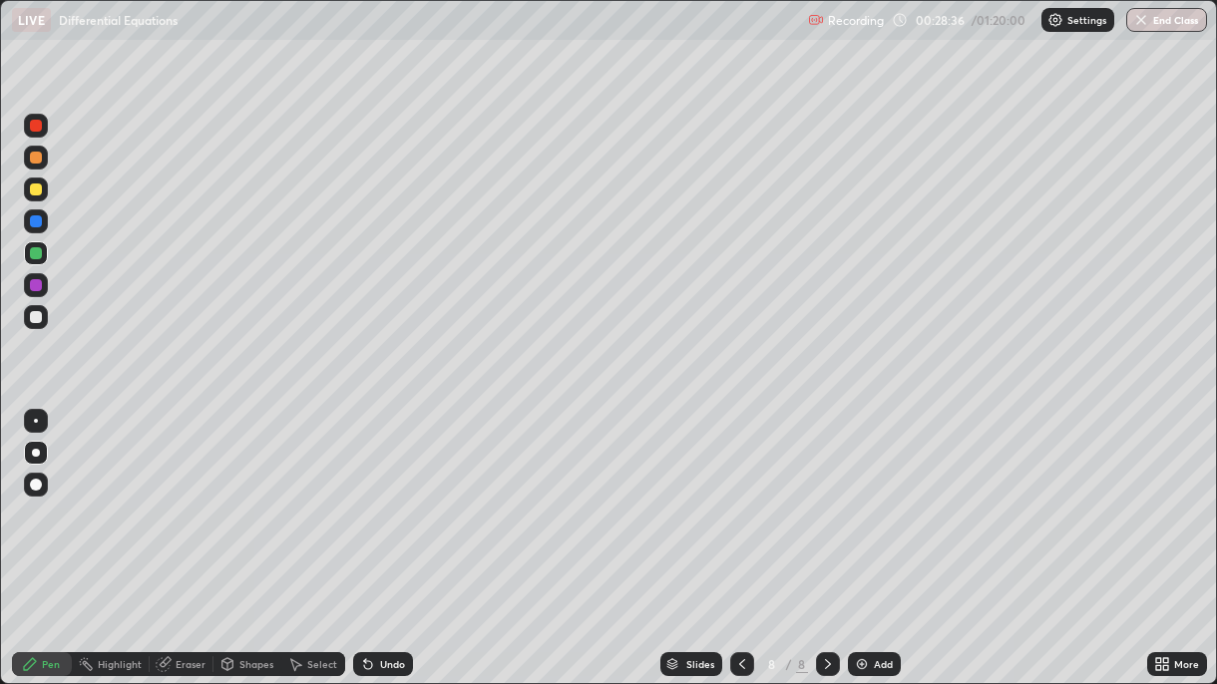
click at [372, 497] on icon at bounding box center [368, 664] width 16 height 16
click at [33, 286] on div at bounding box center [36, 285] width 12 height 12
click at [382, 497] on div "Undo" at bounding box center [392, 664] width 25 height 10
click at [739, 497] on icon at bounding box center [742, 664] width 16 height 16
click at [825, 497] on icon at bounding box center [828, 664] width 16 height 16
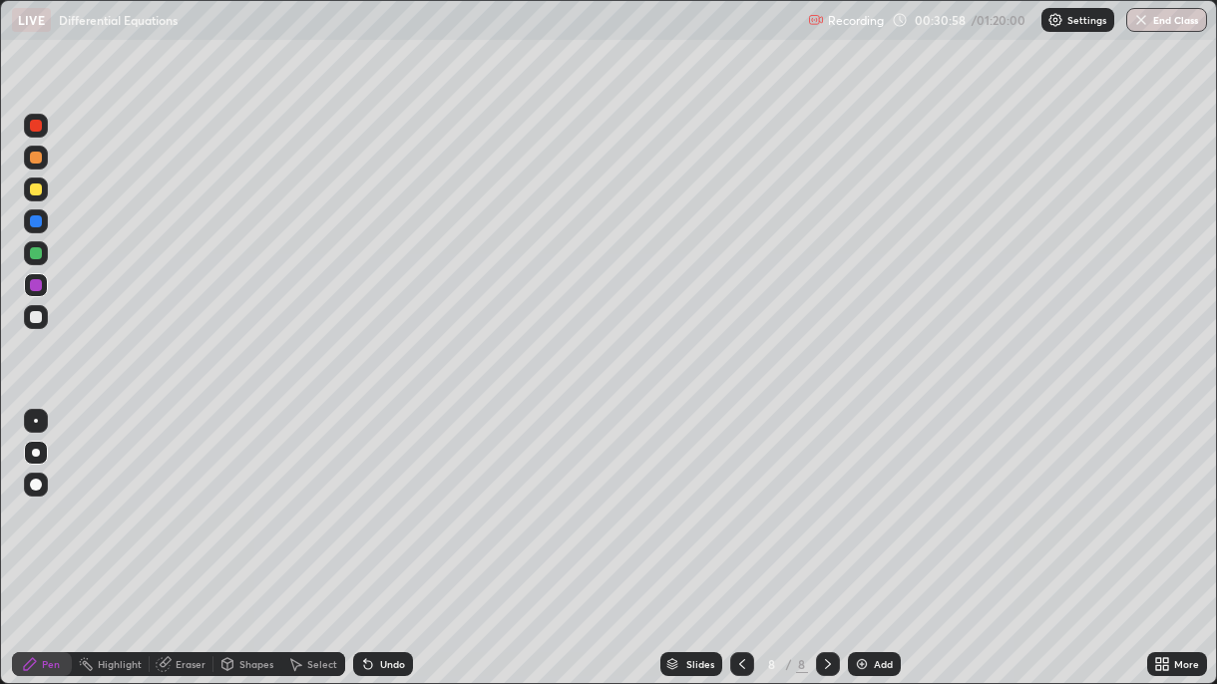
click at [741, 497] on icon at bounding box center [742, 664] width 16 height 16
click at [824, 497] on icon at bounding box center [828, 664] width 16 height 16
click at [863, 497] on img at bounding box center [862, 664] width 16 height 16
click at [34, 163] on div at bounding box center [36, 158] width 12 height 12
click at [37, 257] on div at bounding box center [36, 253] width 12 height 12
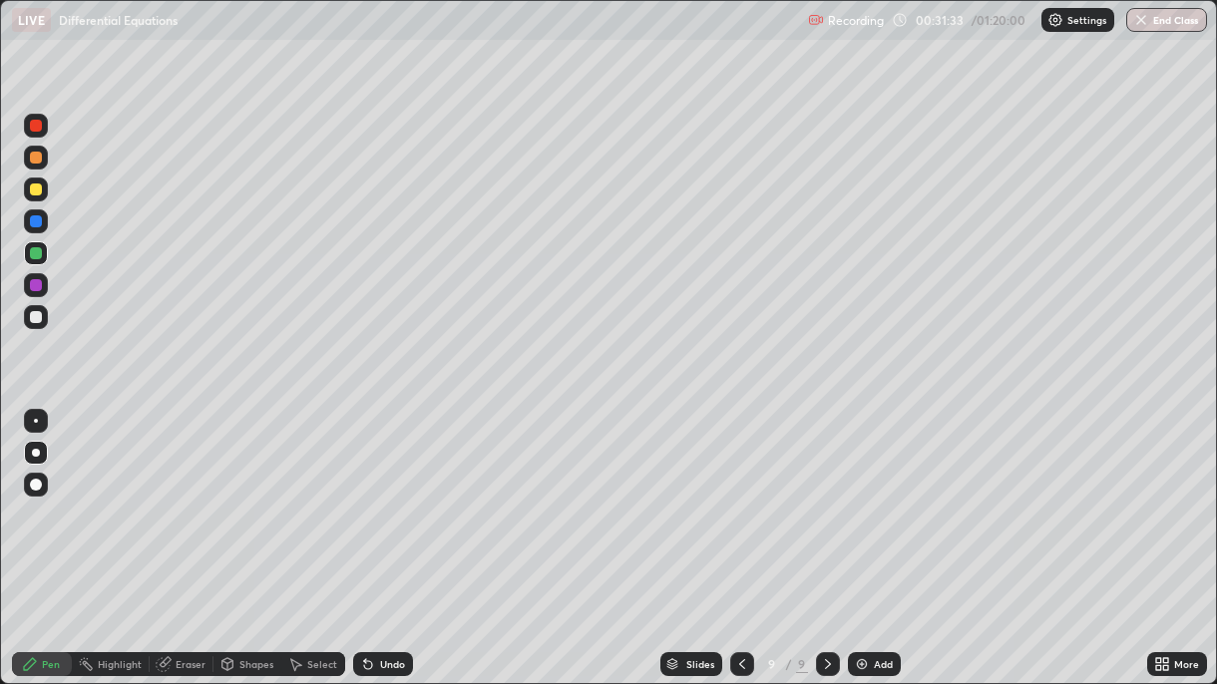
click at [384, 497] on div "Undo" at bounding box center [383, 664] width 60 height 24
click at [391, 497] on div "Undo" at bounding box center [383, 664] width 60 height 24
click at [36, 192] on div at bounding box center [36, 190] width 12 height 12
click at [393, 497] on div "Undo" at bounding box center [392, 664] width 25 height 10
click at [380, 497] on div "Undo" at bounding box center [392, 664] width 25 height 10
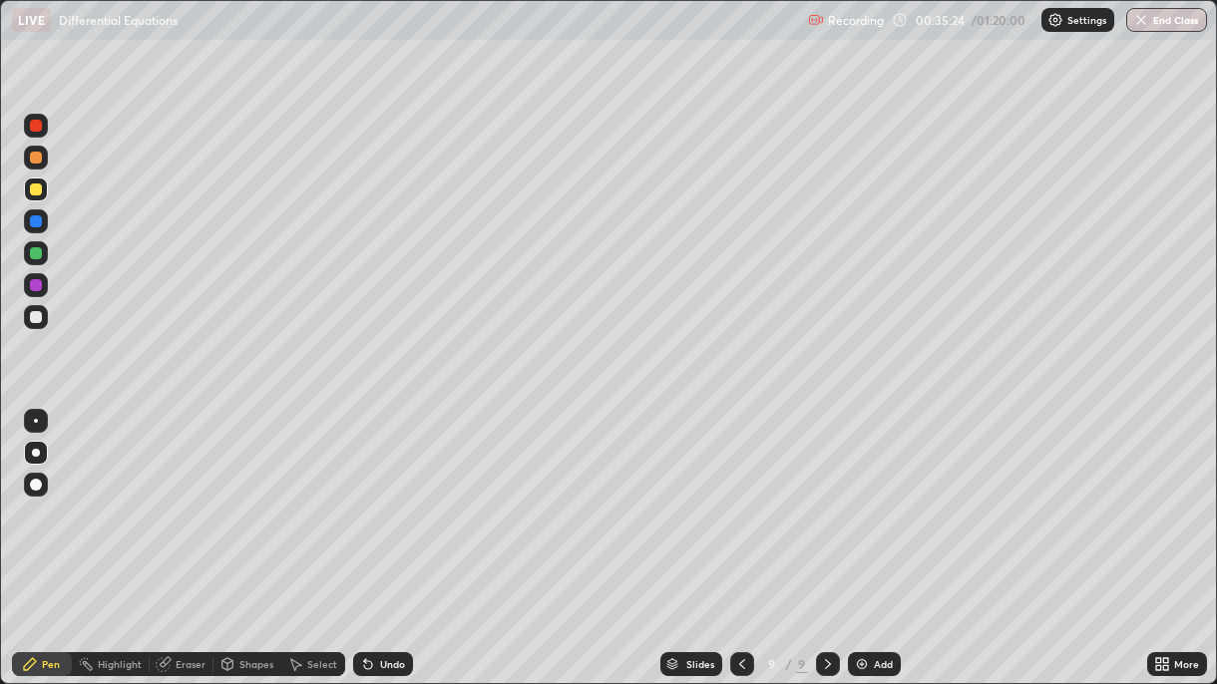
click at [35, 318] on div at bounding box center [36, 317] width 12 height 12
click at [741, 497] on icon at bounding box center [742, 664] width 16 height 16
click at [828, 497] on icon at bounding box center [828, 664] width 16 height 16
click at [827, 497] on icon at bounding box center [828, 664] width 16 height 16
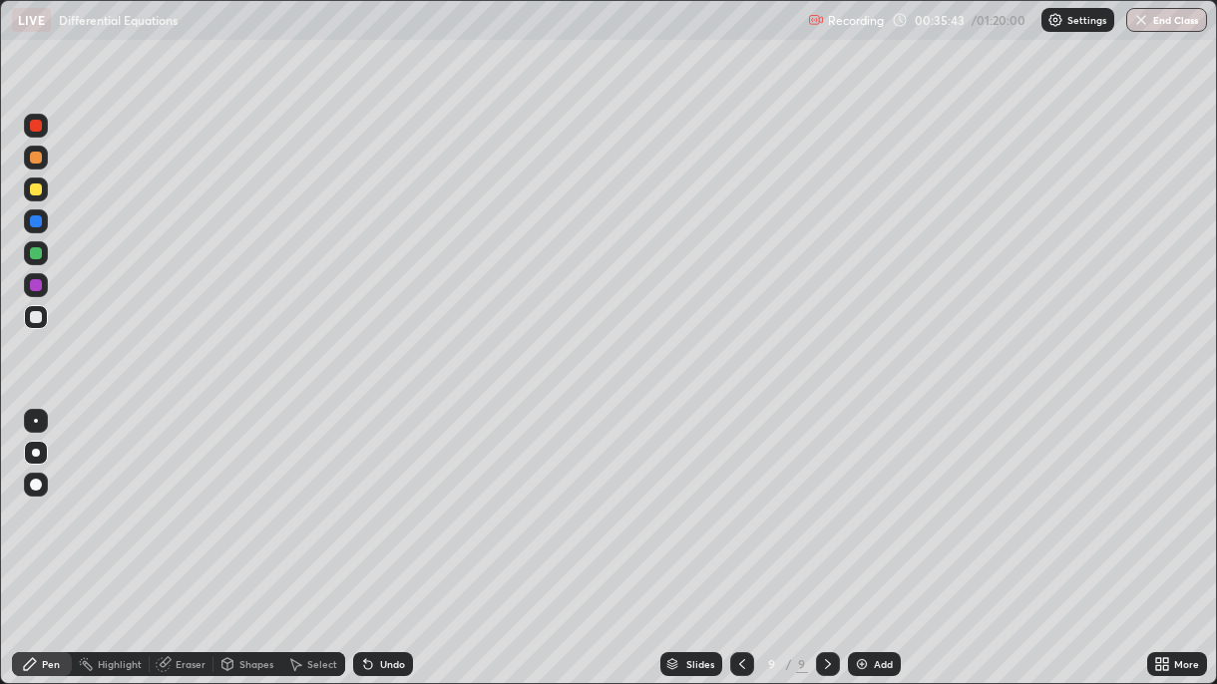
click at [739, 497] on icon at bounding box center [742, 664] width 16 height 16
click at [825, 497] on icon at bounding box center [828, 664] width 16 height 16
click at [739, 497] on icon at bounding box center [742, 664] width 16 height 16
click at [737, 497] on icon at bounding box center [742, 664] width 16 height 16
click at [823, 497] on icon at bounding box center [828, 664] width 16 height 16
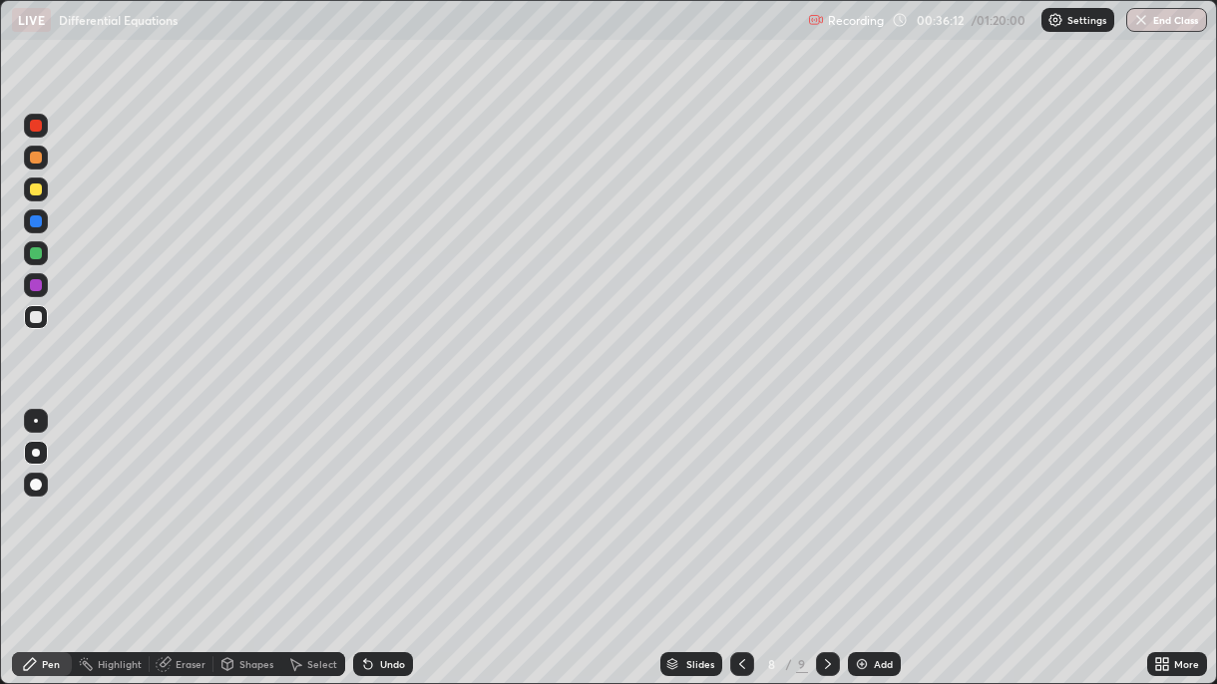
click at [825, 497] on icon at bounding box center [828, 664] width 16 height 16
click at [389, 497] on div "Undo" at bounding box center [392, 664] width 25 height 10
click at [393, 497] on div "Undo" at bounding box center [392, 664] width 25 height 10
click at [741, 497] on icon at bounding box center [742, 664] width 16 height 16
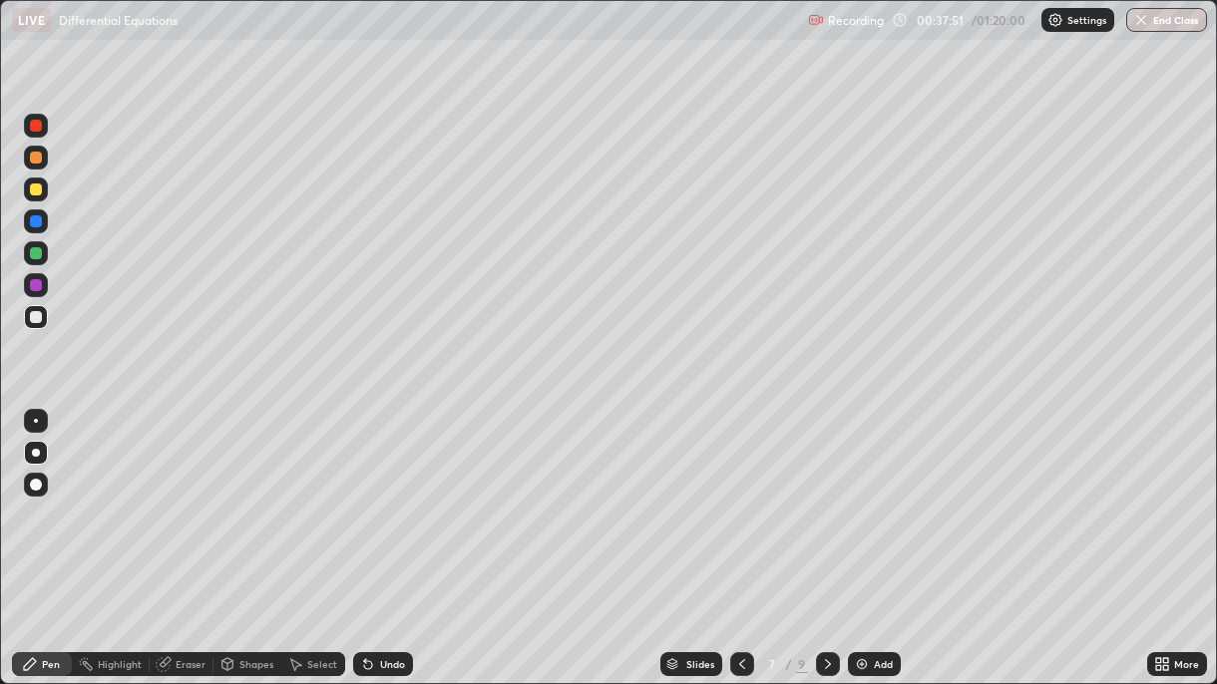
click at [828, 497] on icon at bounding box center [828, 664] width 16 height 16
click at [827, 497] on icon at bounding box center [828, 664] width 16 height 16
click at [383, 497] on div "Undo" at bounding box center [392, 664] width 25 height 10
click at [393, 497] on div "Undo" at bounding box center [392, 664] width 25 height 10
click at [401, 497] on div "Undo" at bounding box center [392, 664] width 25 height 10
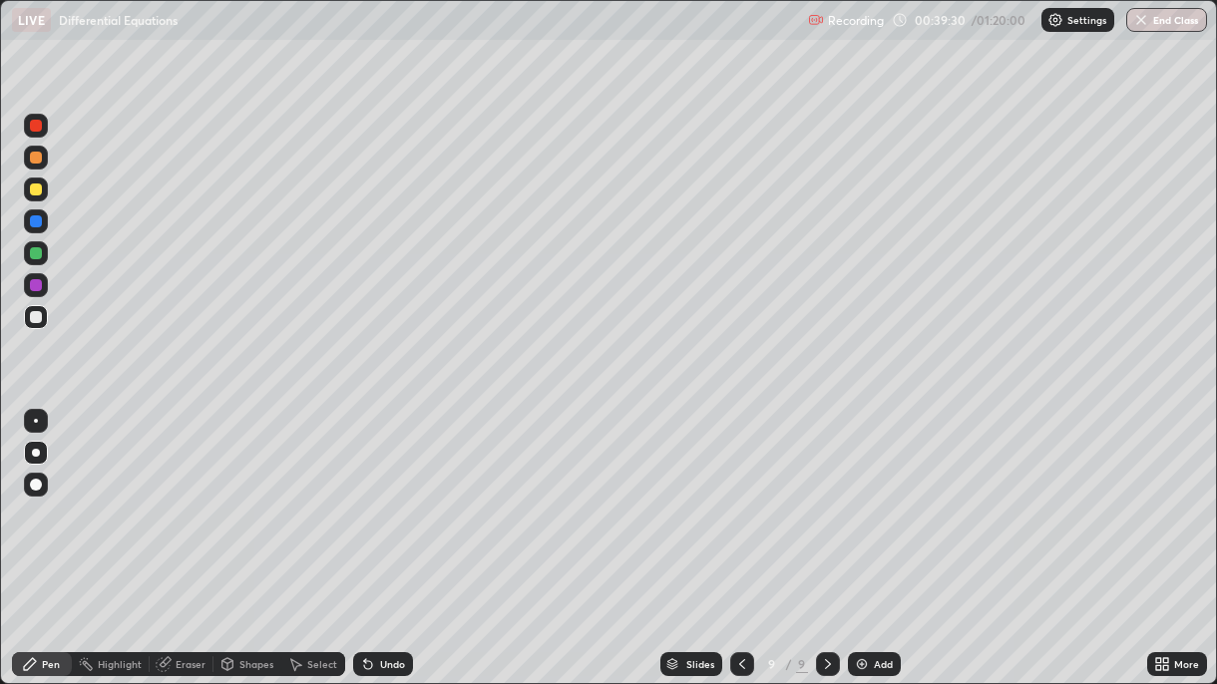
click at [1141, 27] on img "button" at bounding box center [1141, 20] width 16 height 16
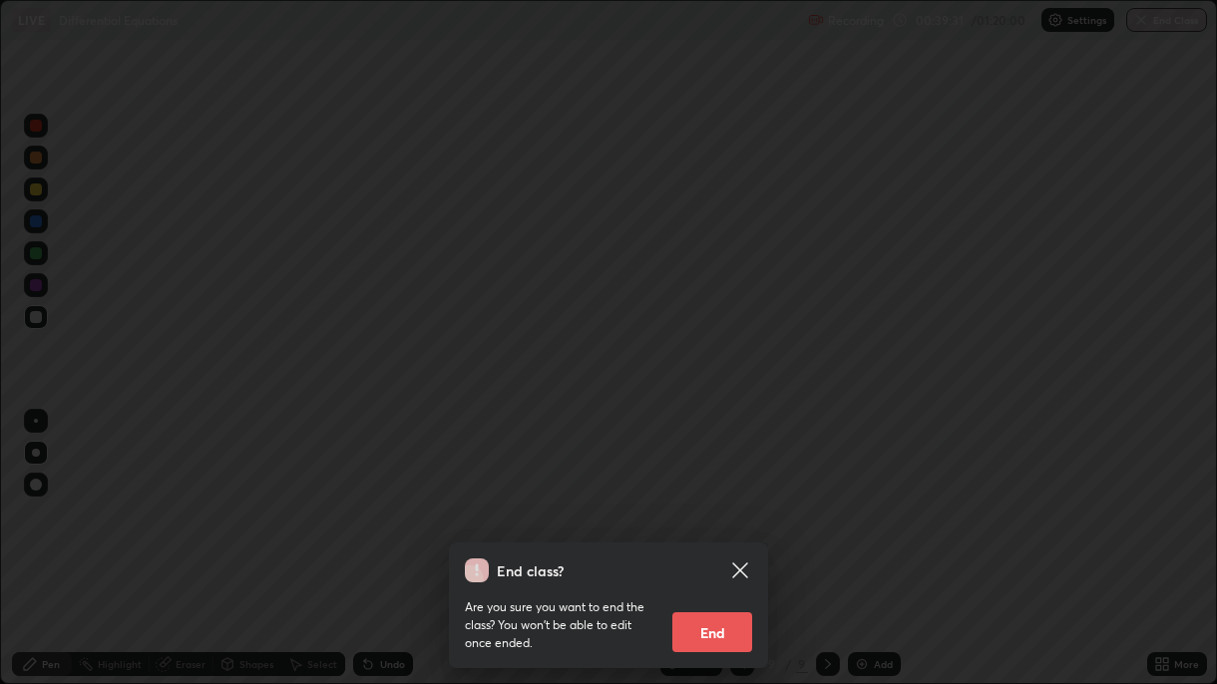
click at [713, 497] on button "End" at bounding box center [712, 632] width 80 height 40
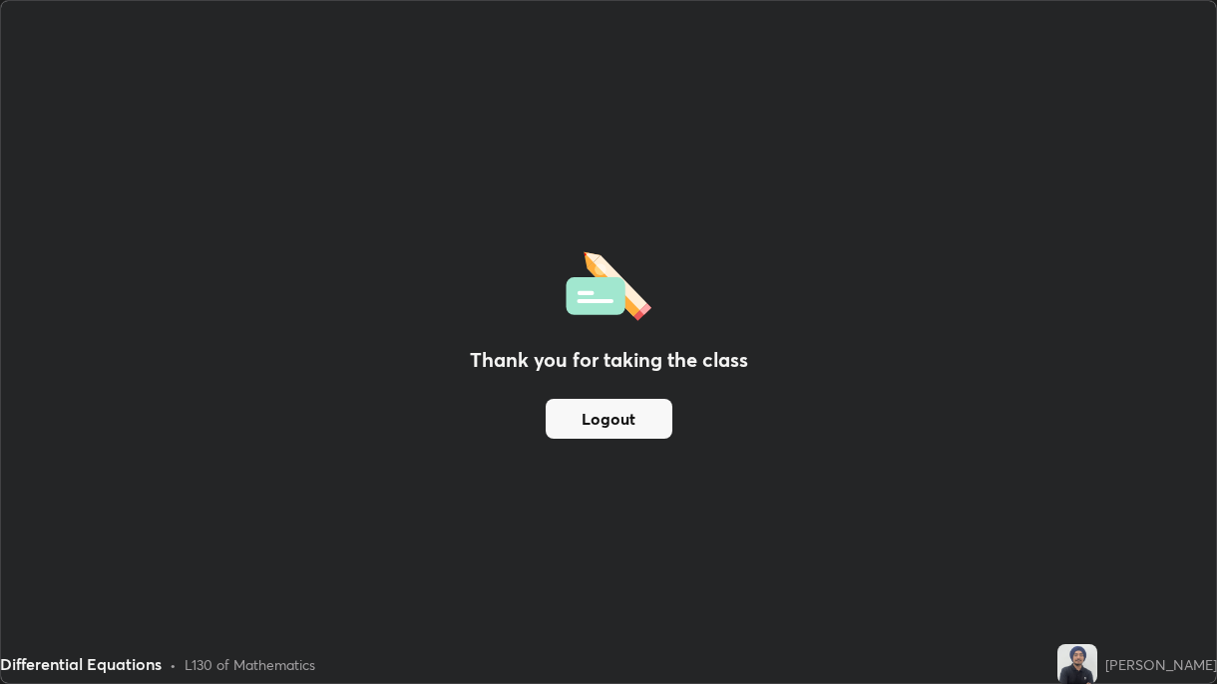
click at [600, 425] on button "Logout" at bounding box center [609, 419] width 127 height 40
